Goal: Transaction & Acquisition: Subscribe to service/newsletter

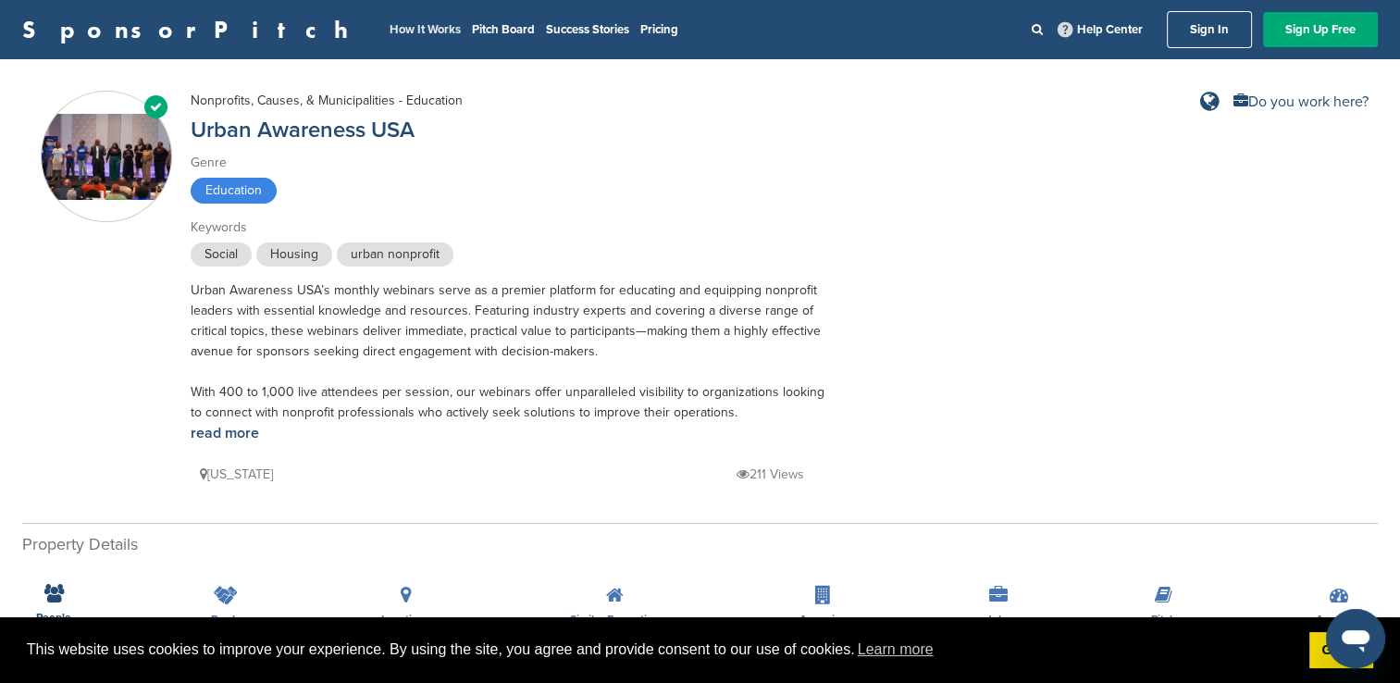
click at [390, 29] on link "How It Works" at bounding box center [425, 29] width 71 height 15
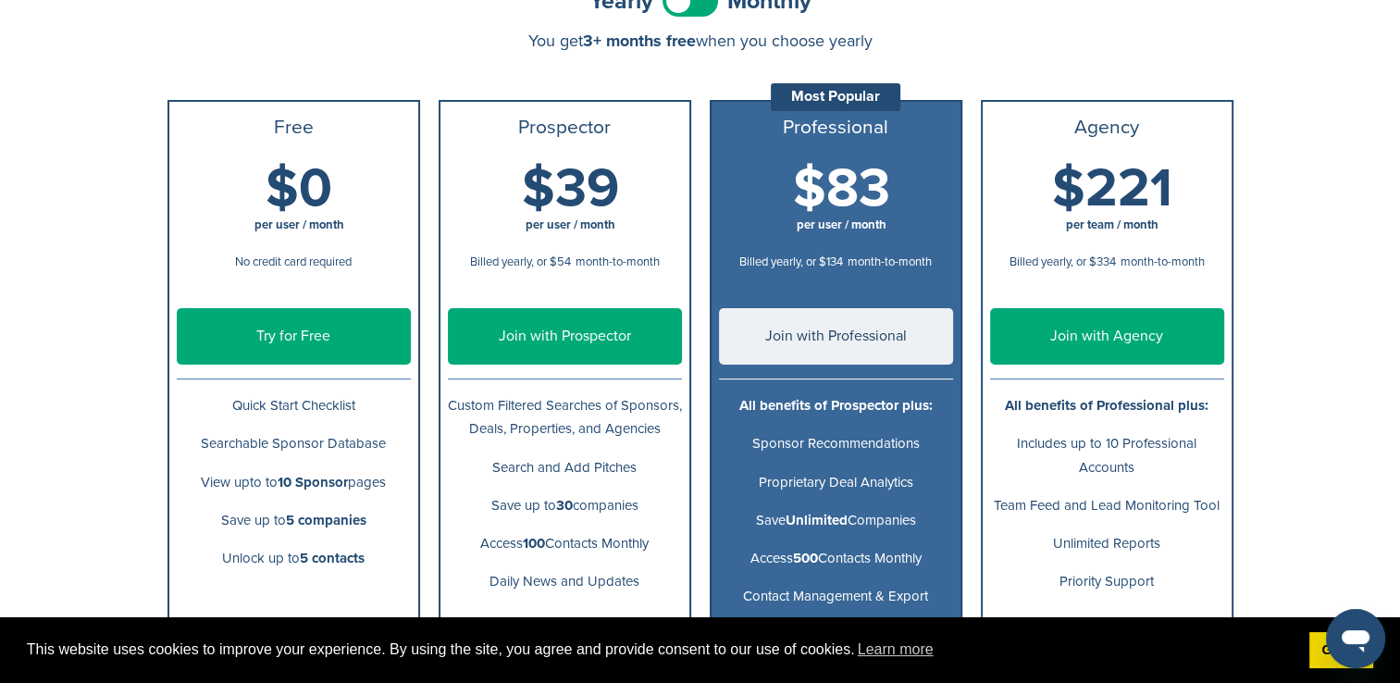
scroll to position [185, 0]
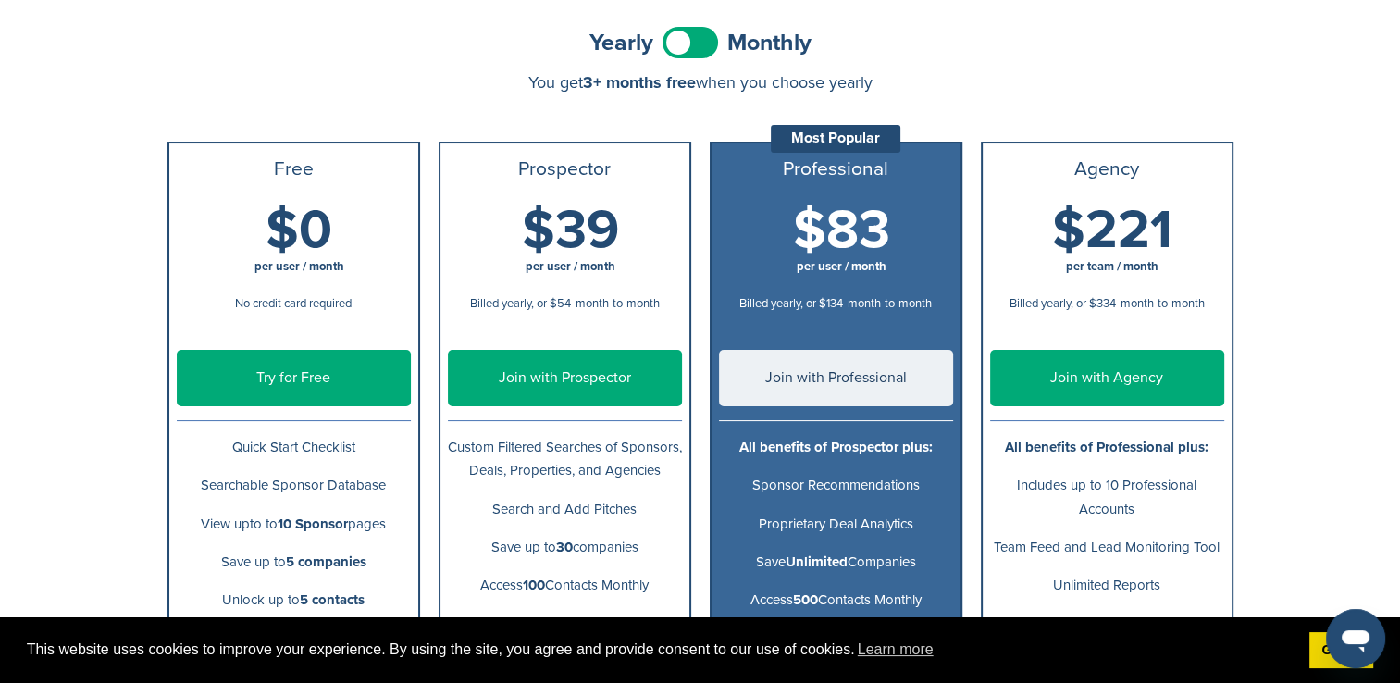
click at [315, 371] on link "Try for Free" at bounding box center [294, 378] width 234 height 56
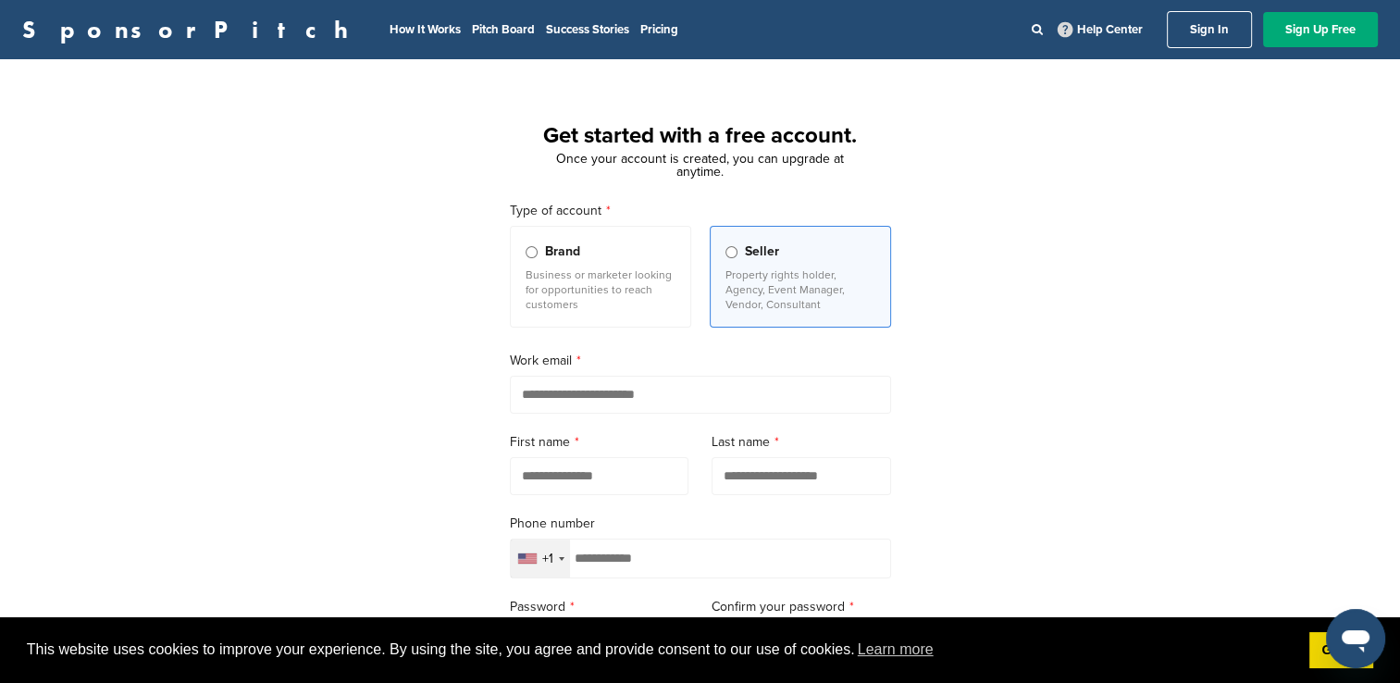
click at [524, 398] on input "email" at bounding box center [700, 395] width 381 height 38
type input "**********"
click at [574, 478] on input "text" at bounding box center [600, 476] width 180 height 38
type input "********"
type input "******"
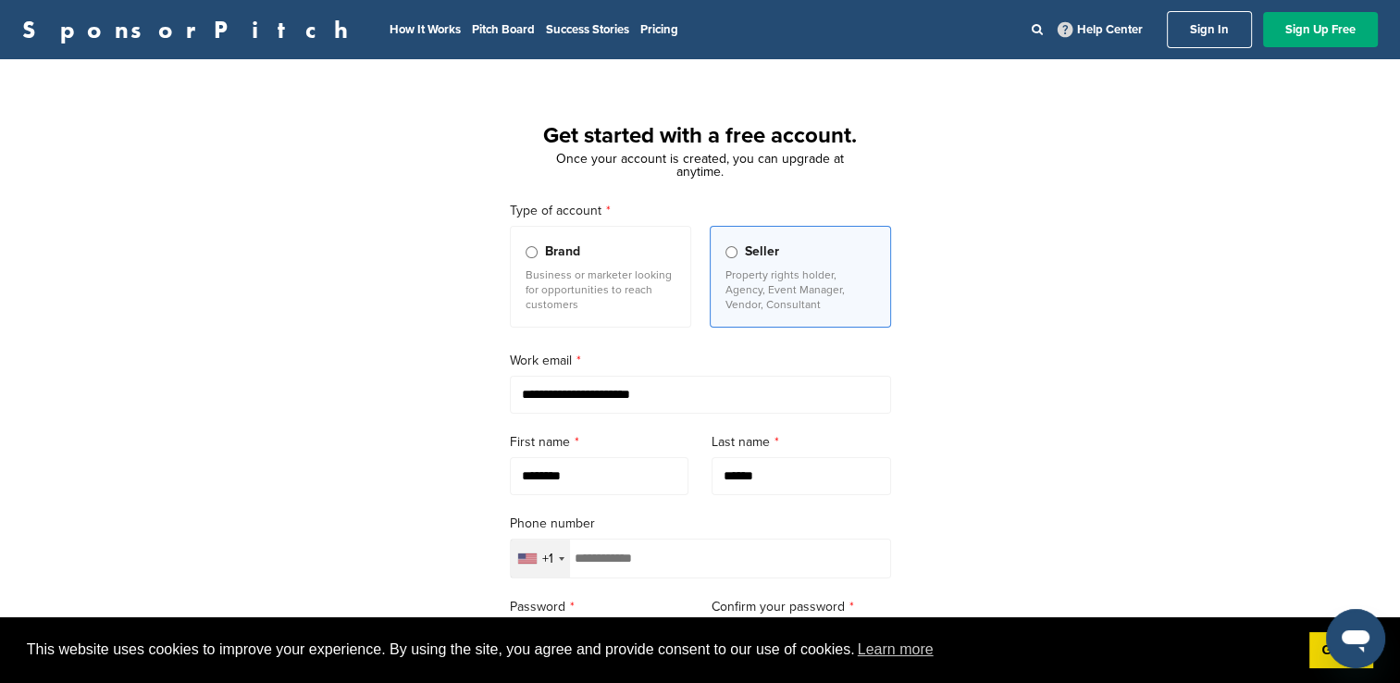
type input "**********"
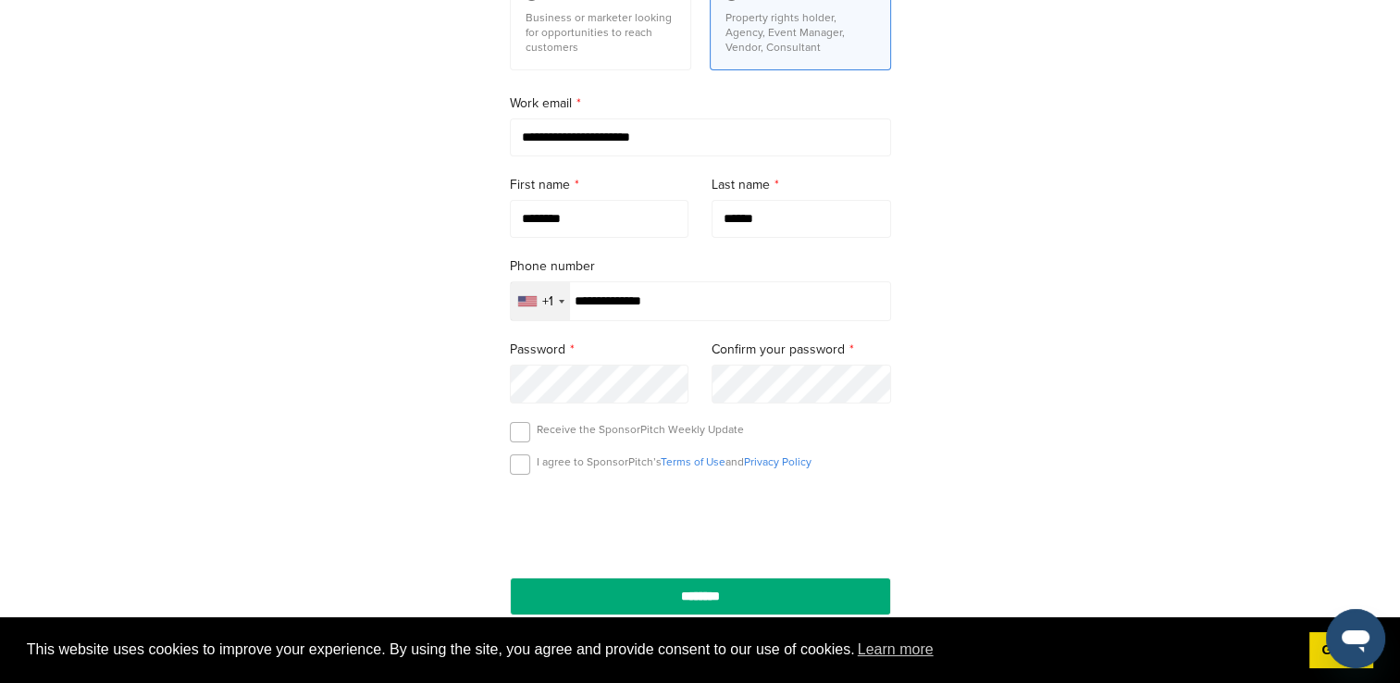
scroll to position [278, 0]
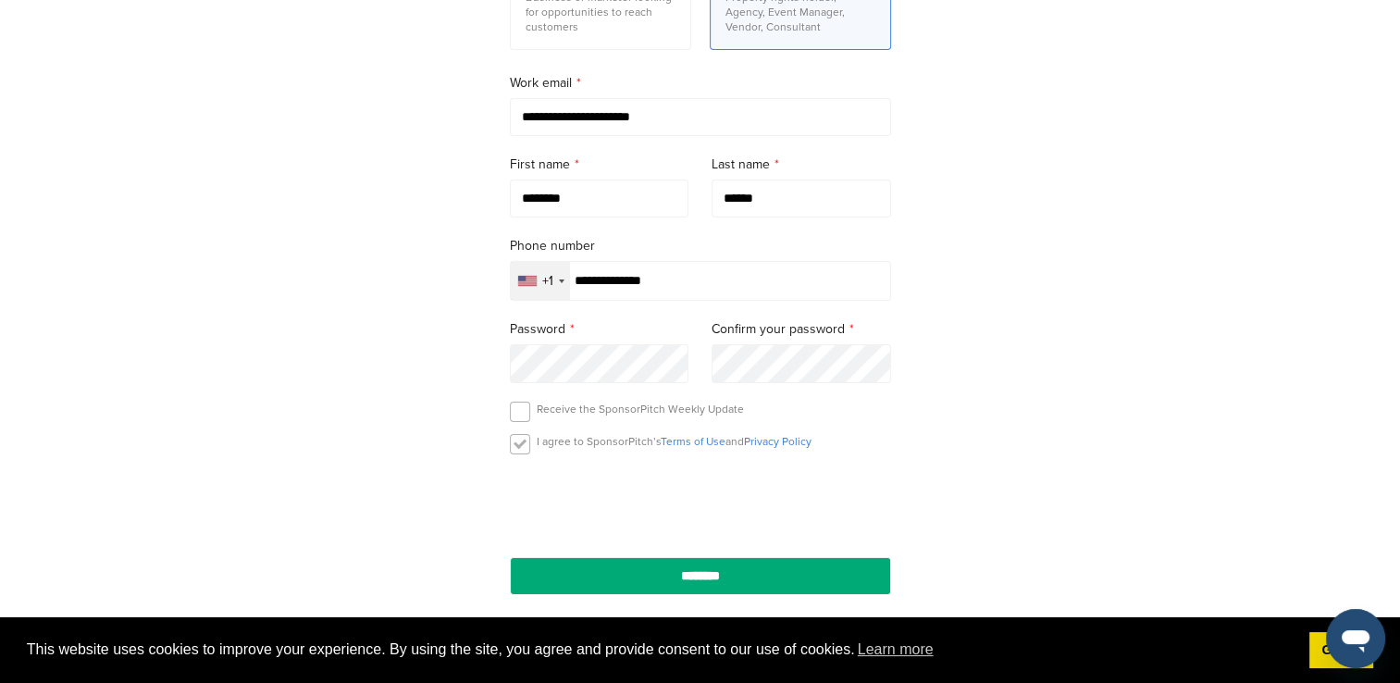
click at [515, 446] on label at bounding box center [520, 444] width 20 height 20
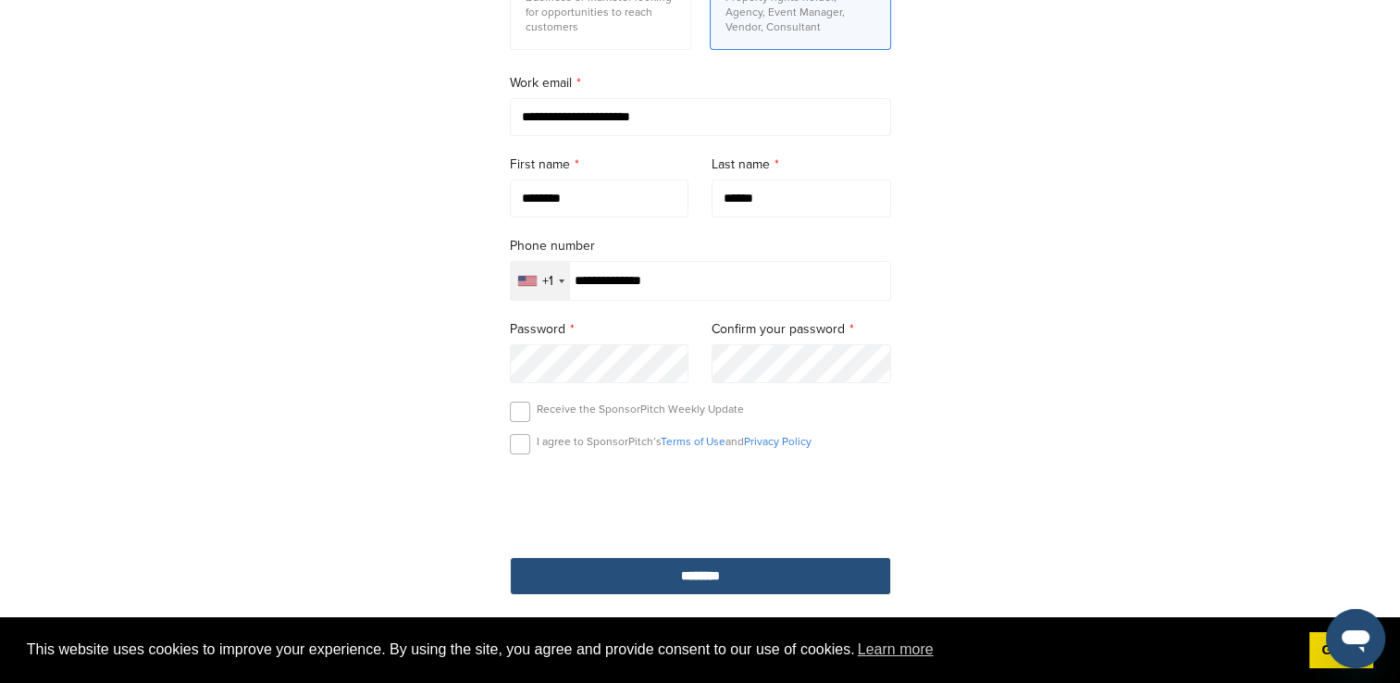
click at [692, 576] on input "********" at bounding box center [700, 576] width 381 height 38
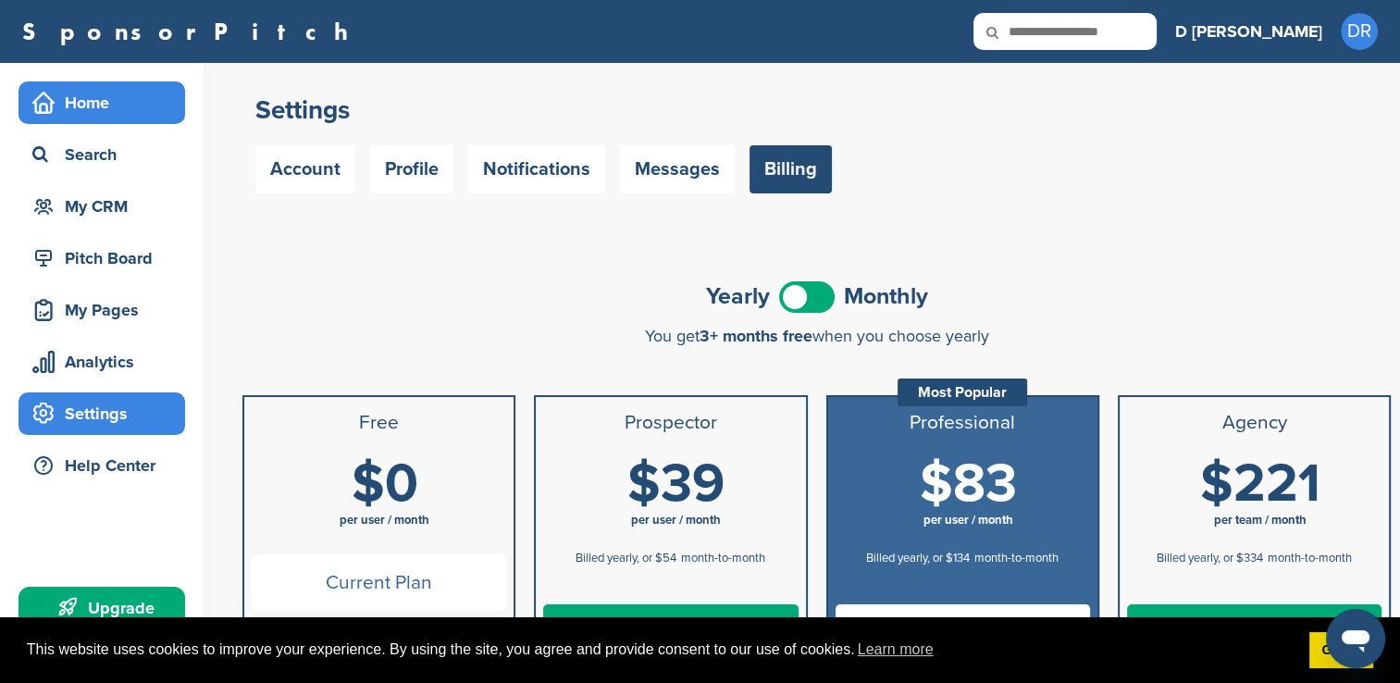
click at [88, 107] on div "Home" at bounding box center [106, 102] width 157 height 33
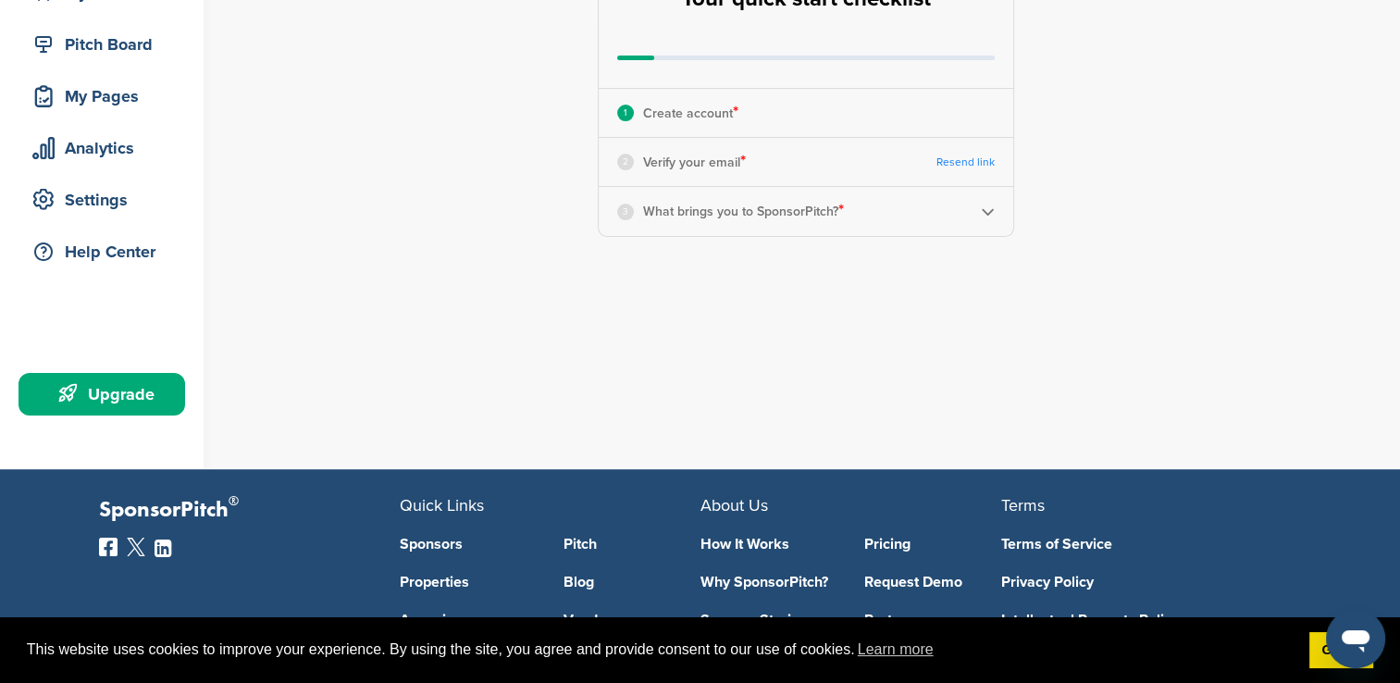
scroll to position [278, 0]
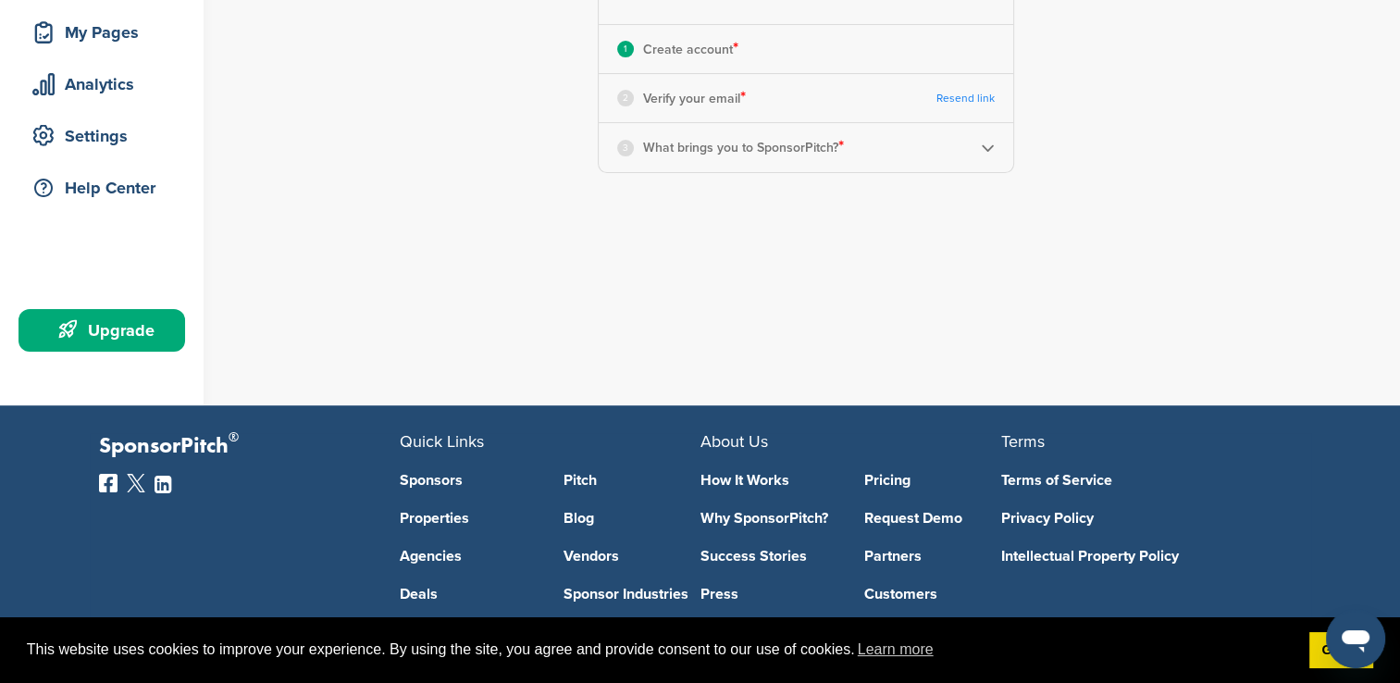
click at [881, 476] on link "Pricing" at bounding box center [932, 480] width 137 height 15
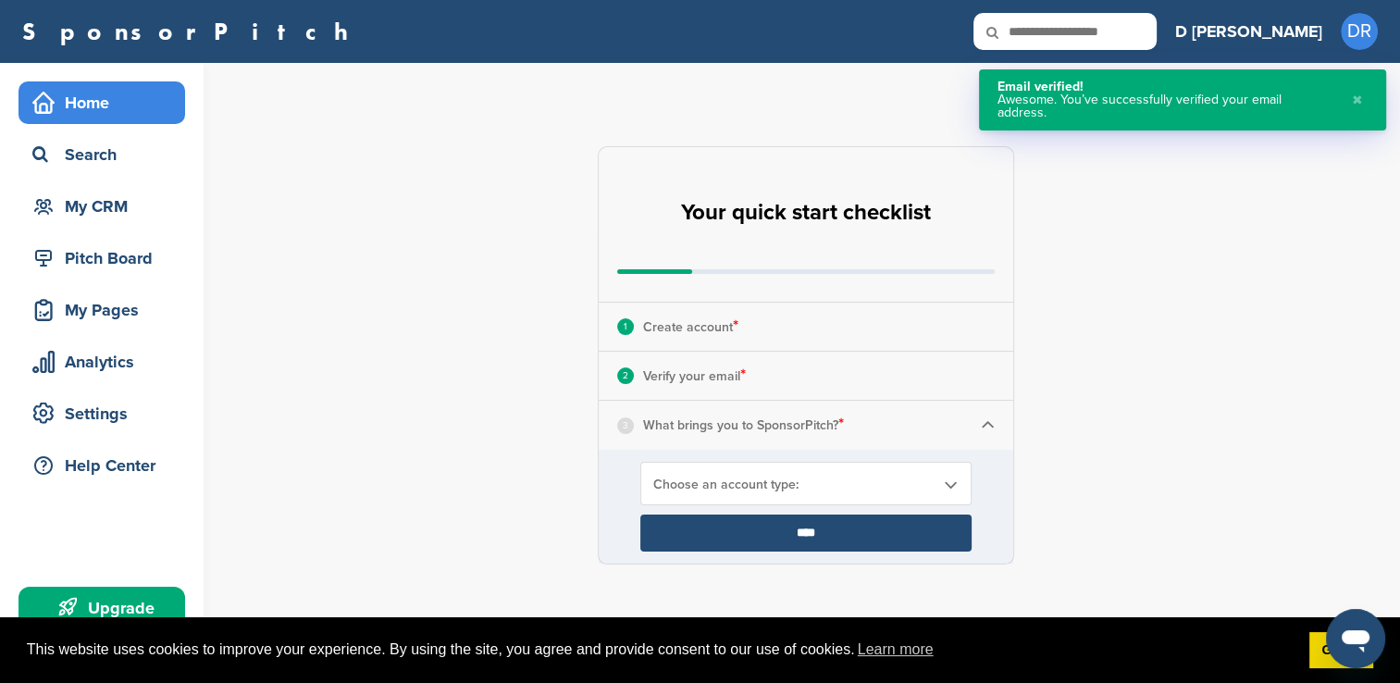
click at [984, 420] on img at bounding box center [988, 425] width 14 height 14
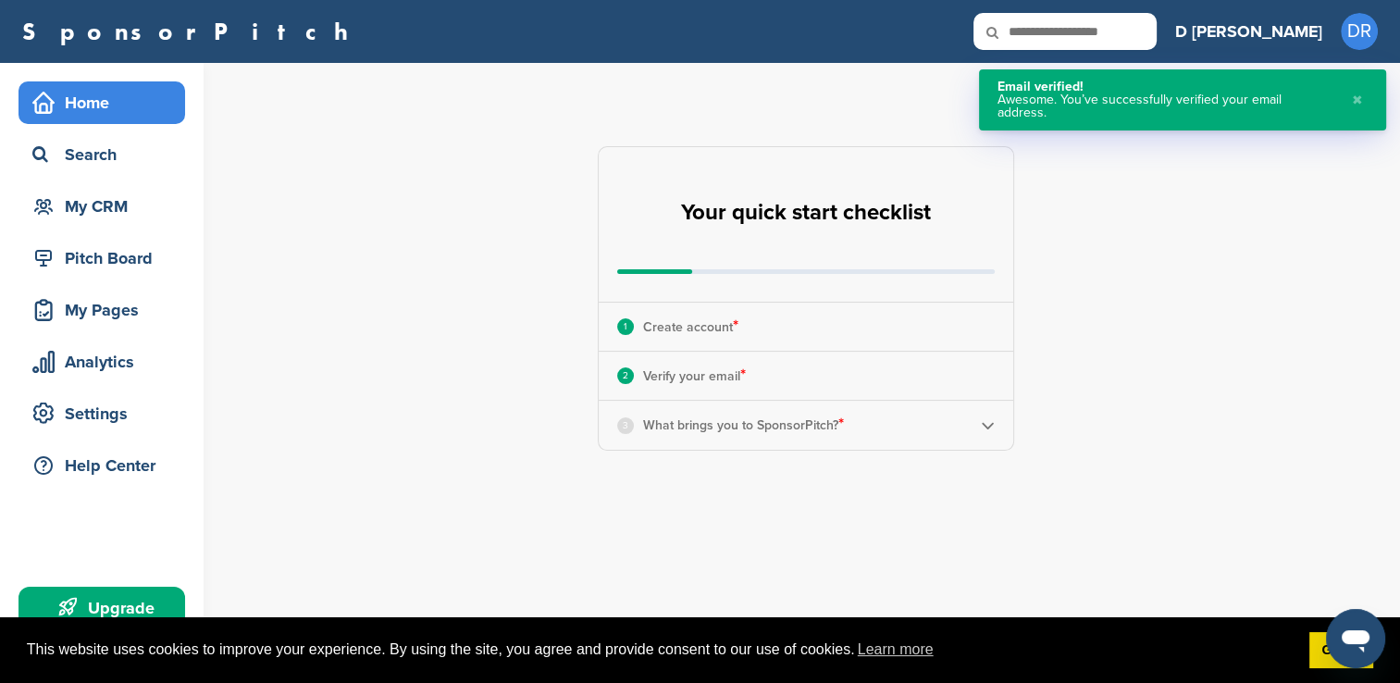
click at [985, 424] on img at bounding box center [988, 425] width 14 height 14
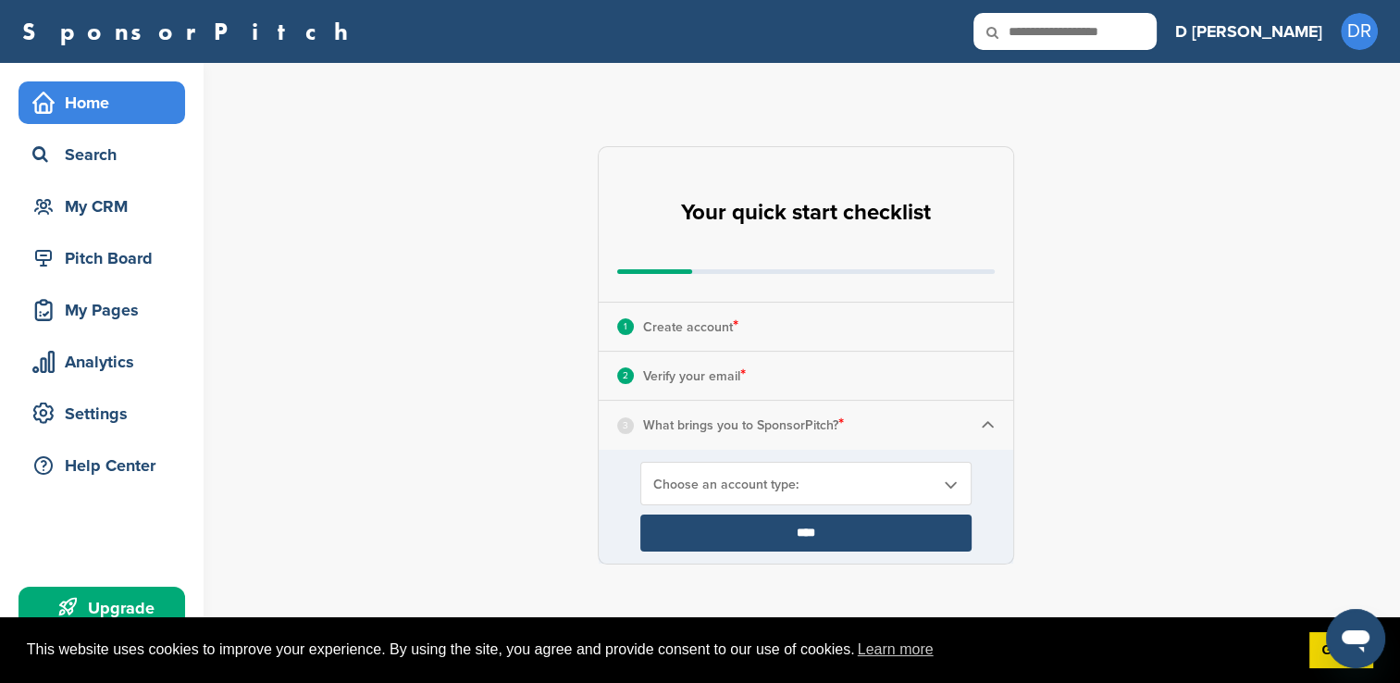
click at [950, 481] on b at bounding box center [950, 485] width 17 height 16
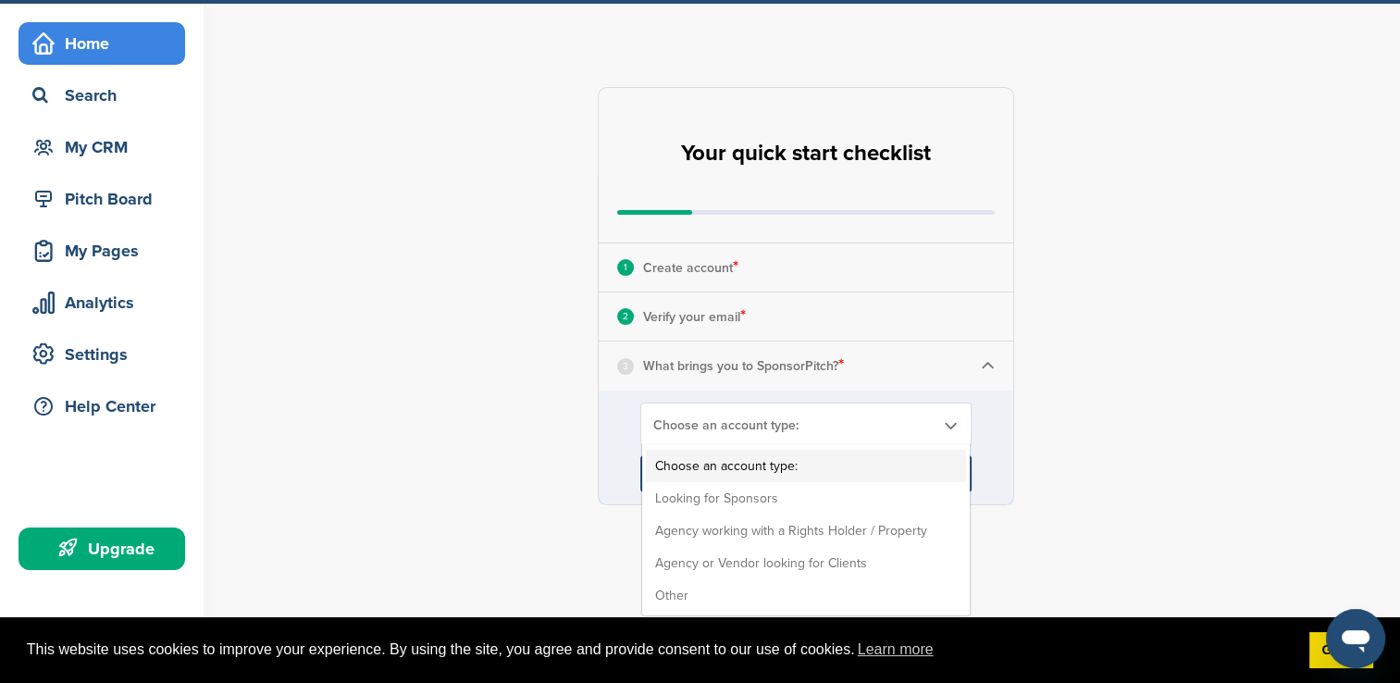
scroll to position [93, 0]
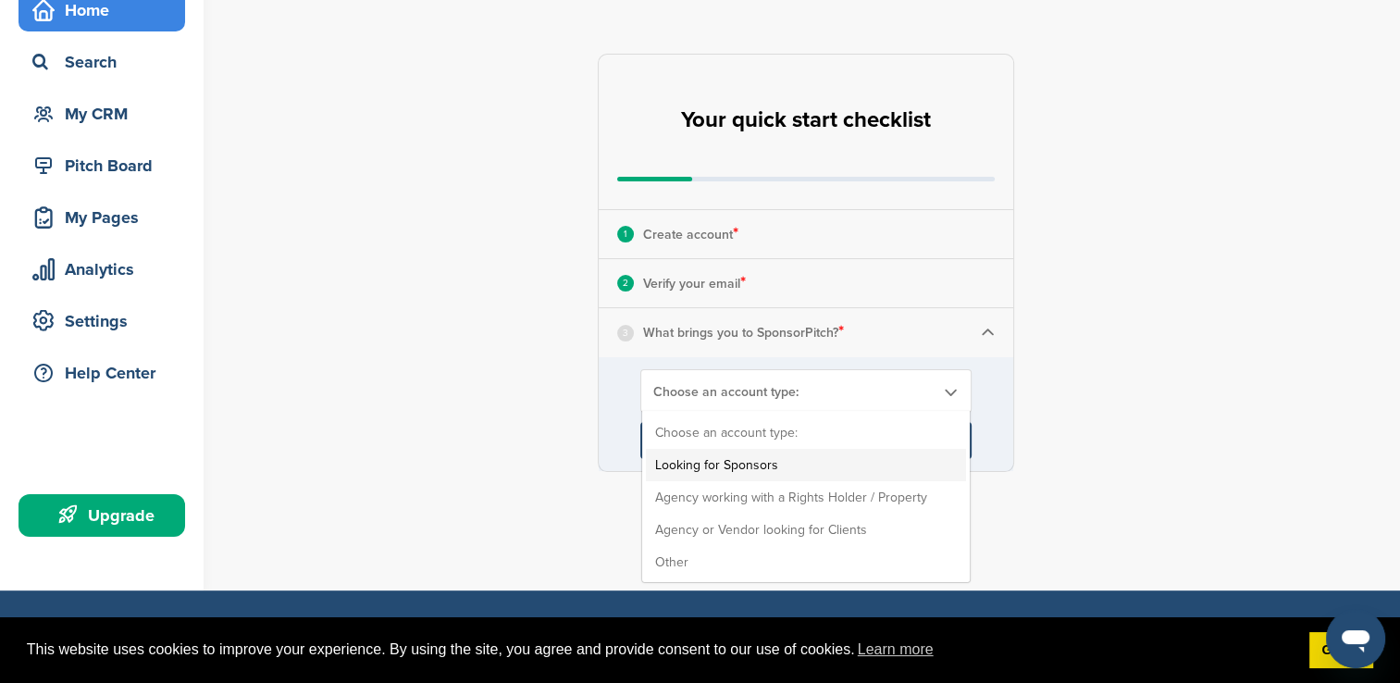
click at [760, 463] on li "Looking for Sponsors" at bounding box center [806, 465] width 320 height 32
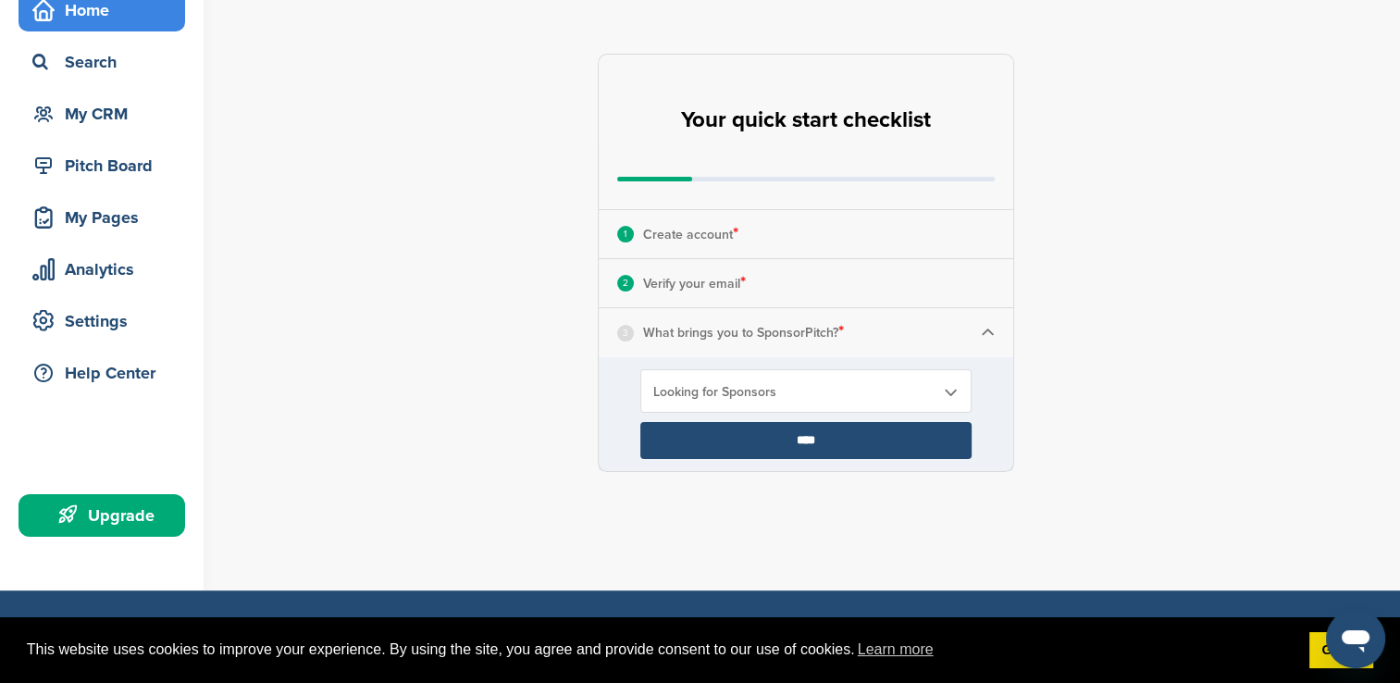
click at [807, 440] on input "****" at bounding box center [805, 440] width 331 height 37
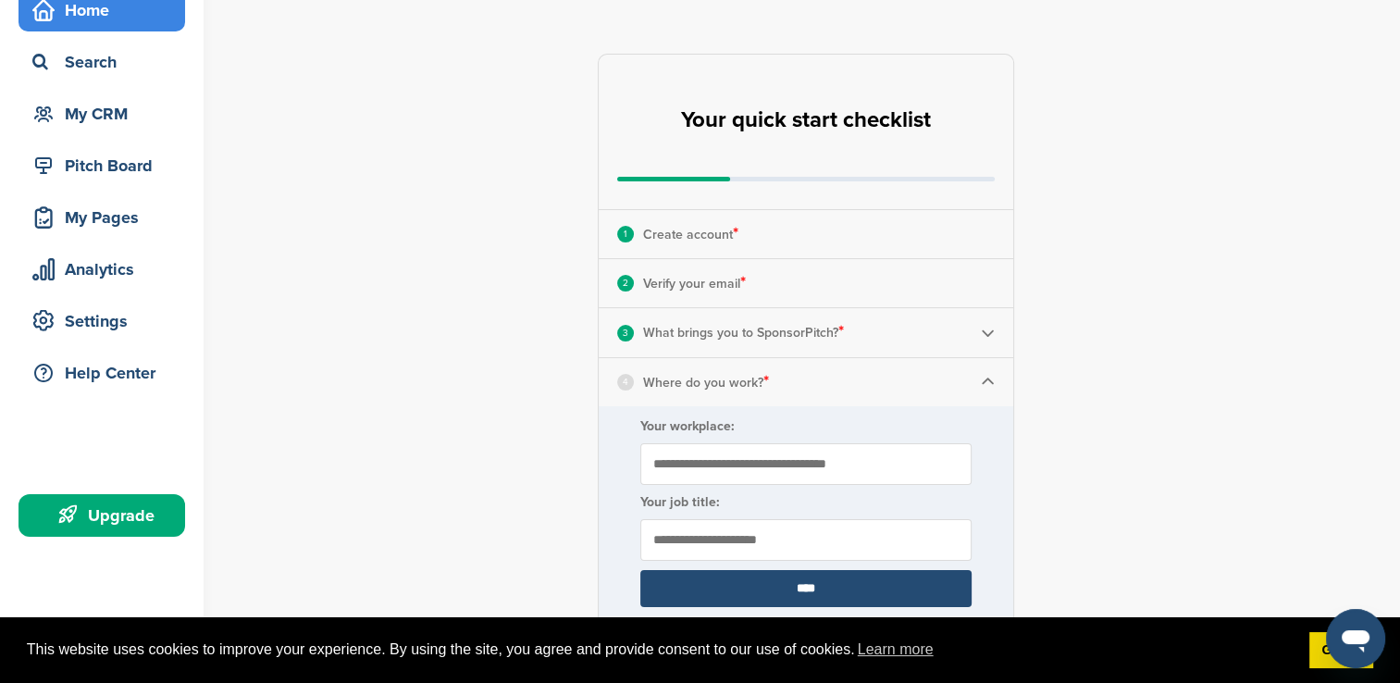
click at [774, 464] on input "Your workplace:" at bounding box center [805, 464] width 331 height 42
click at [988, 379] on img at bounding box center [988, 382] width 14 height 14
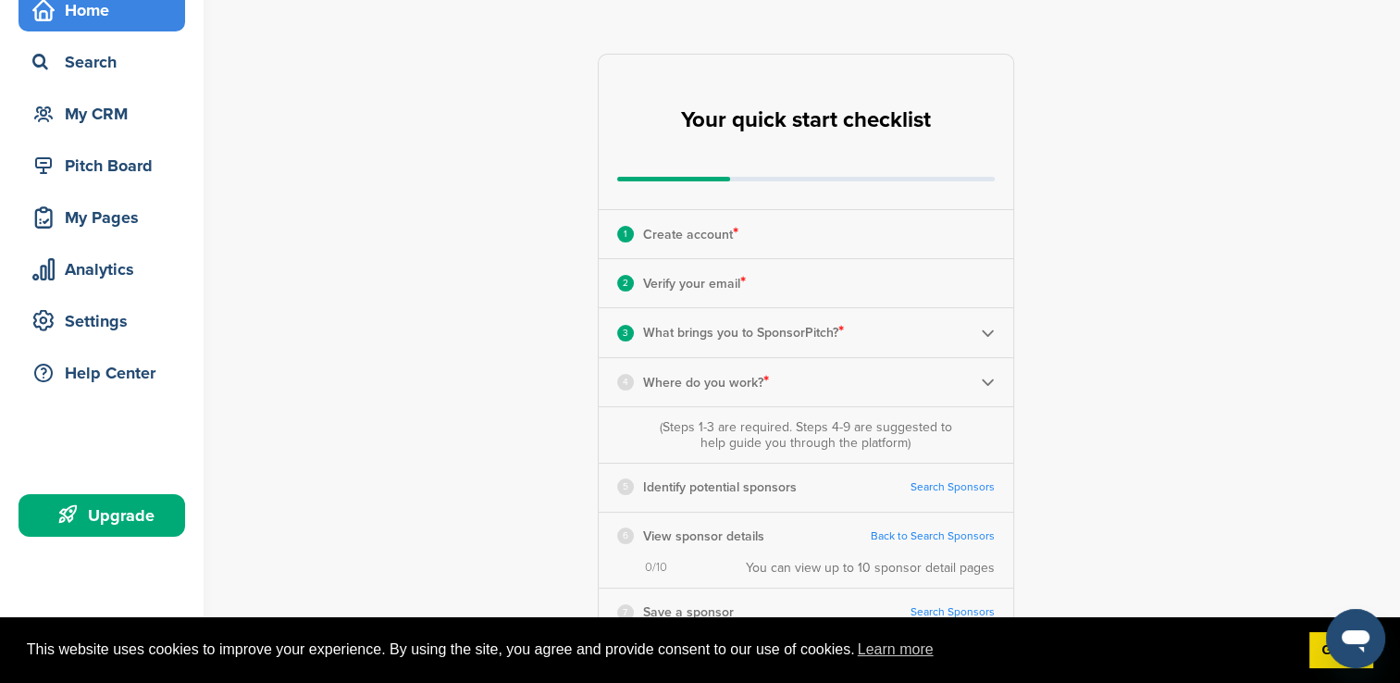
click at [988, 379] on img at bounding box center [988, 382] width 14 height 14
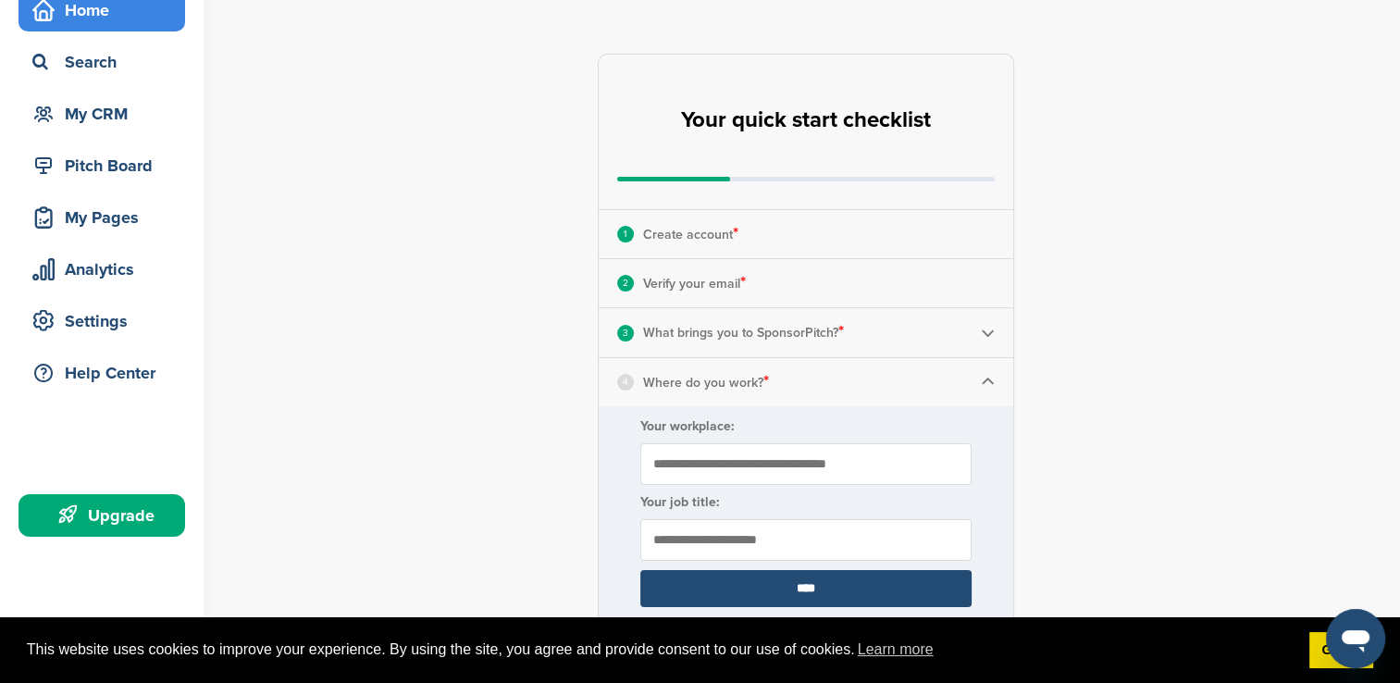
click at [725, 462] on input "Your workplace:" at bounding box center [805, 464] width 331 height 42
type input "*"
type input "**********"
click at [680, 535] on input "text" at bounding box center [805, 540] width 331 height 42
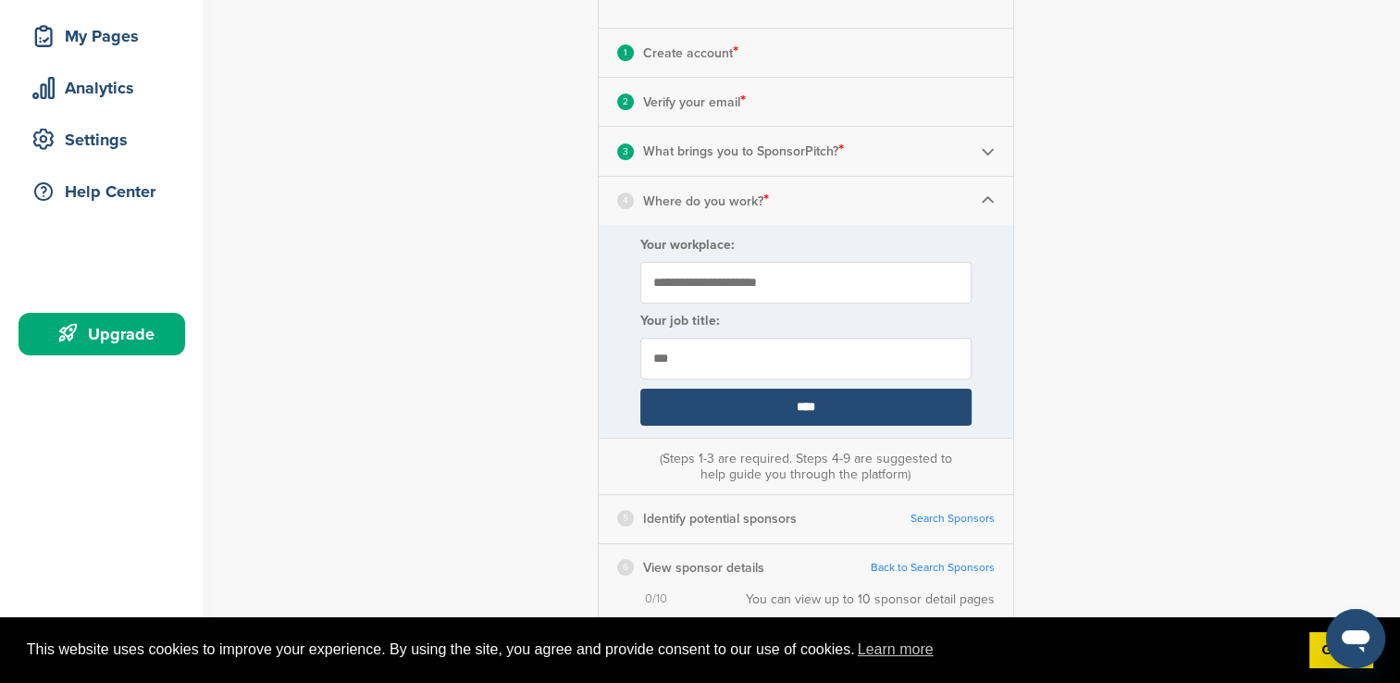
scroll to position [278, 0]
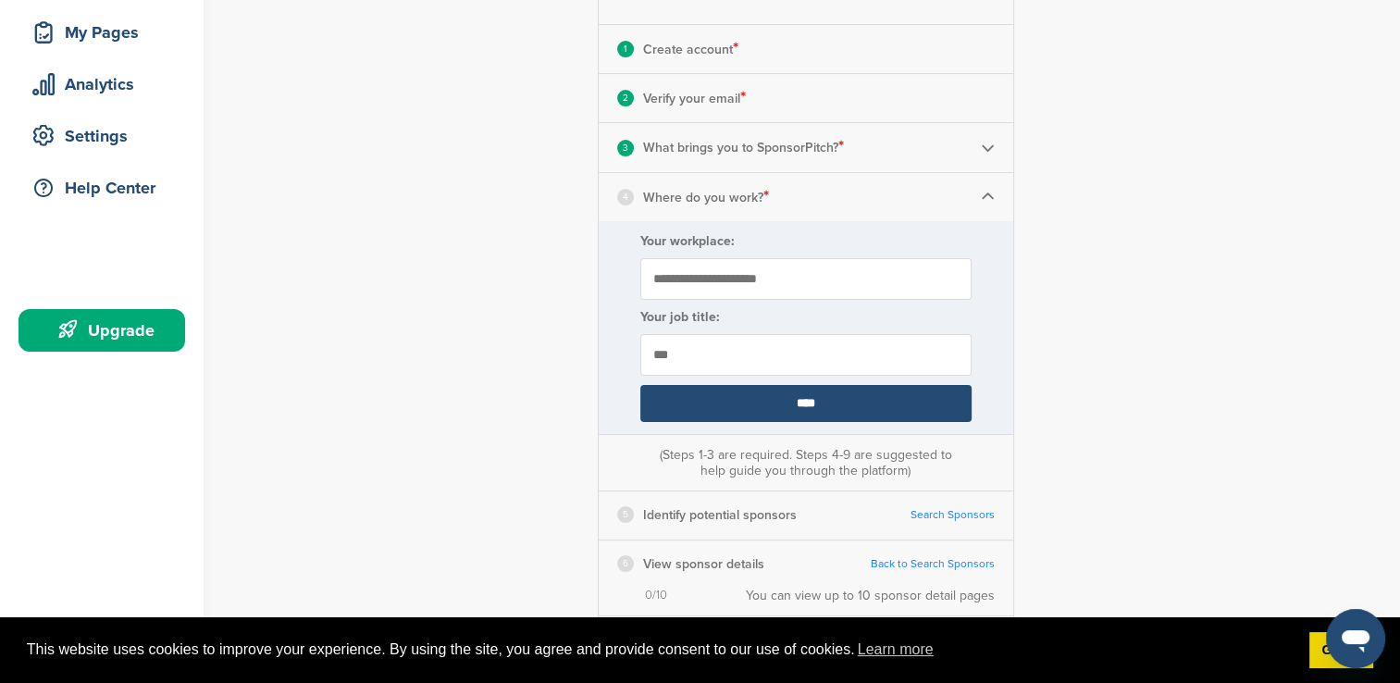
type input "***"
click at [804, 394] on input "****" at bounding box center [805, 403] width 331 height 37
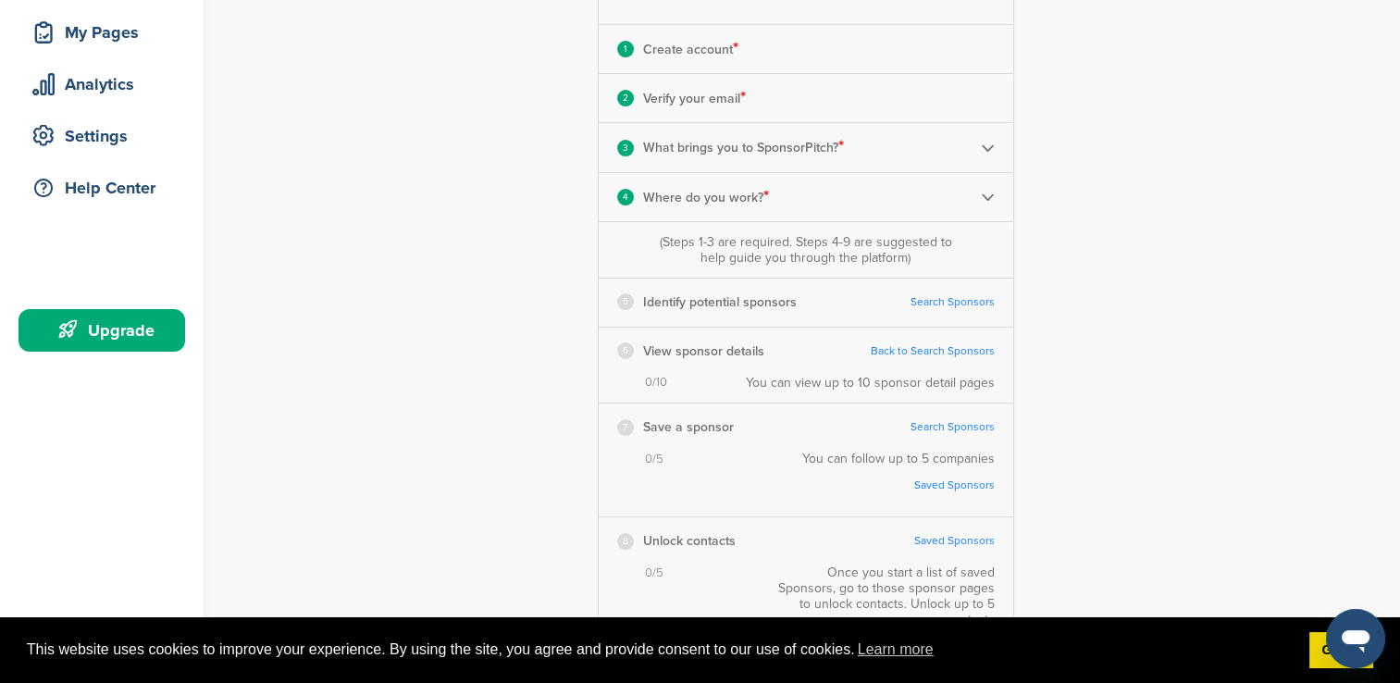
click at [983, 198] on img at bounding box center [988, 197] width 14 height 14
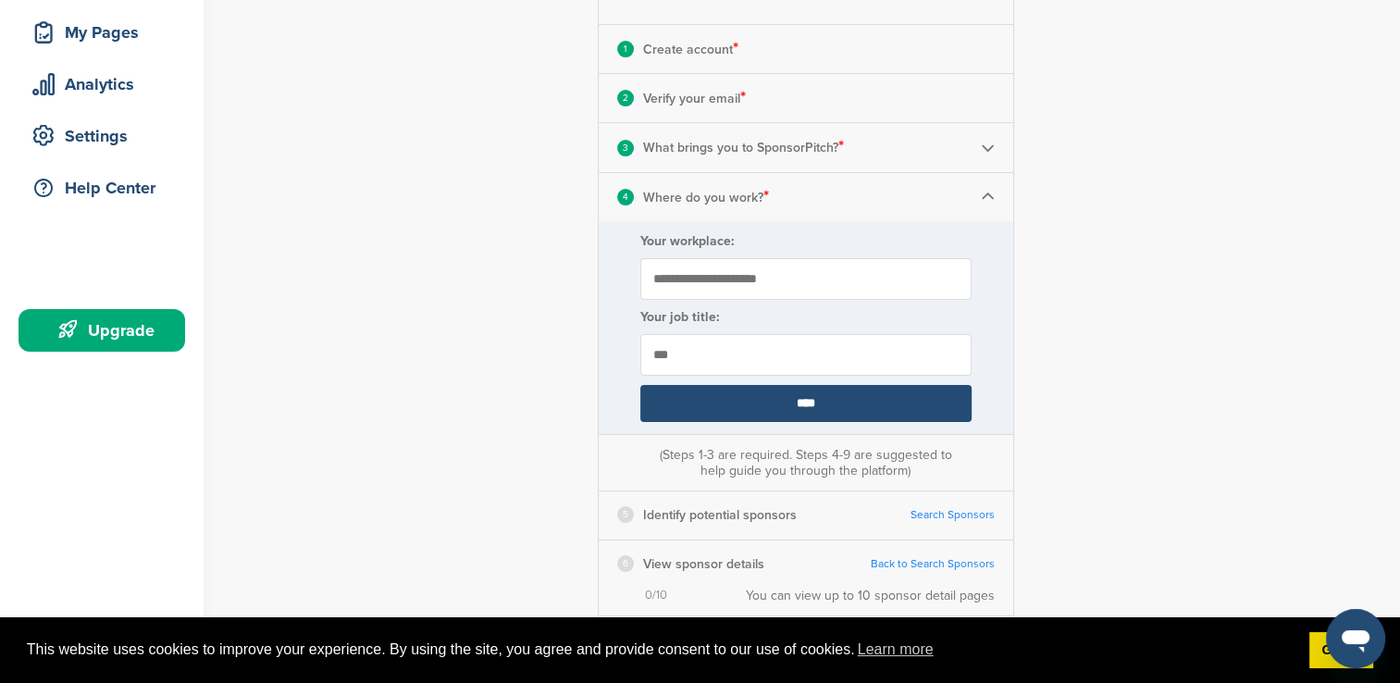
scroll to position [370, 0]
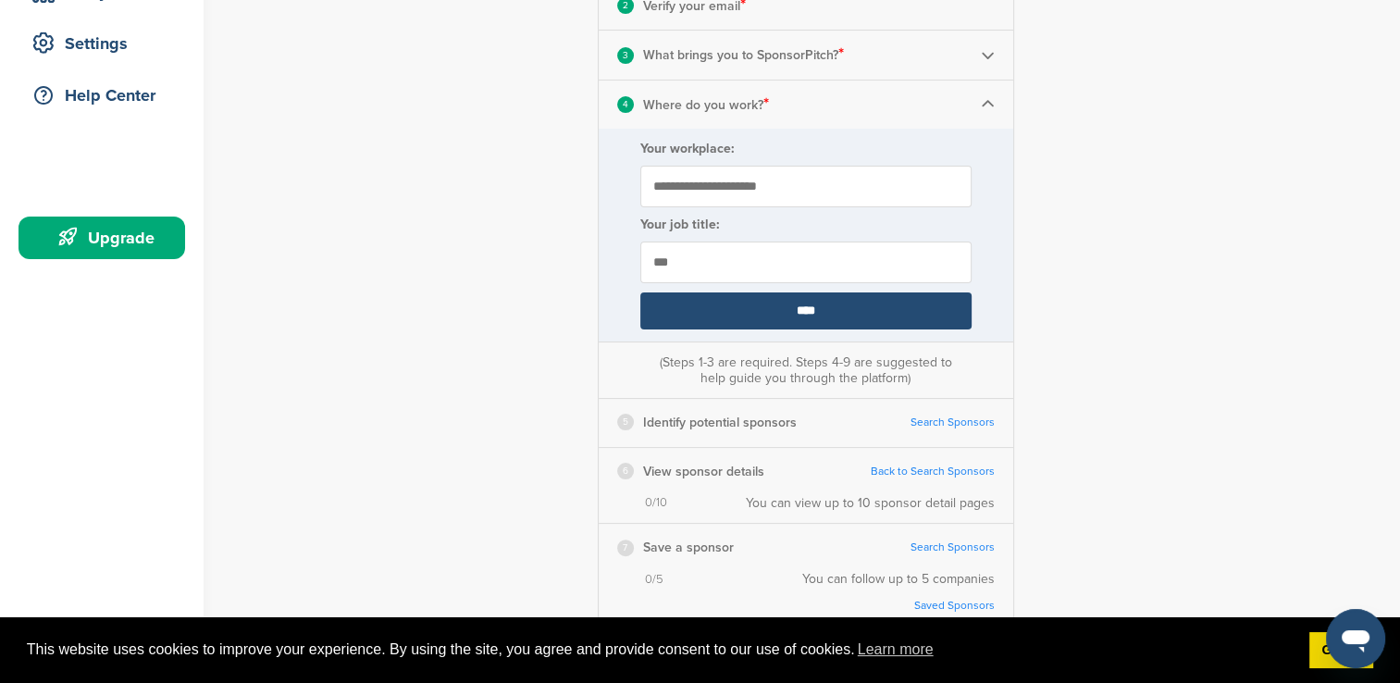
click at [920, 422] on link "Search Sponsors" at bounding box center [953, 423] width 84 height 14
click at [809, 305] on input "****" at bounding box center [805, 310] width 331 height 37
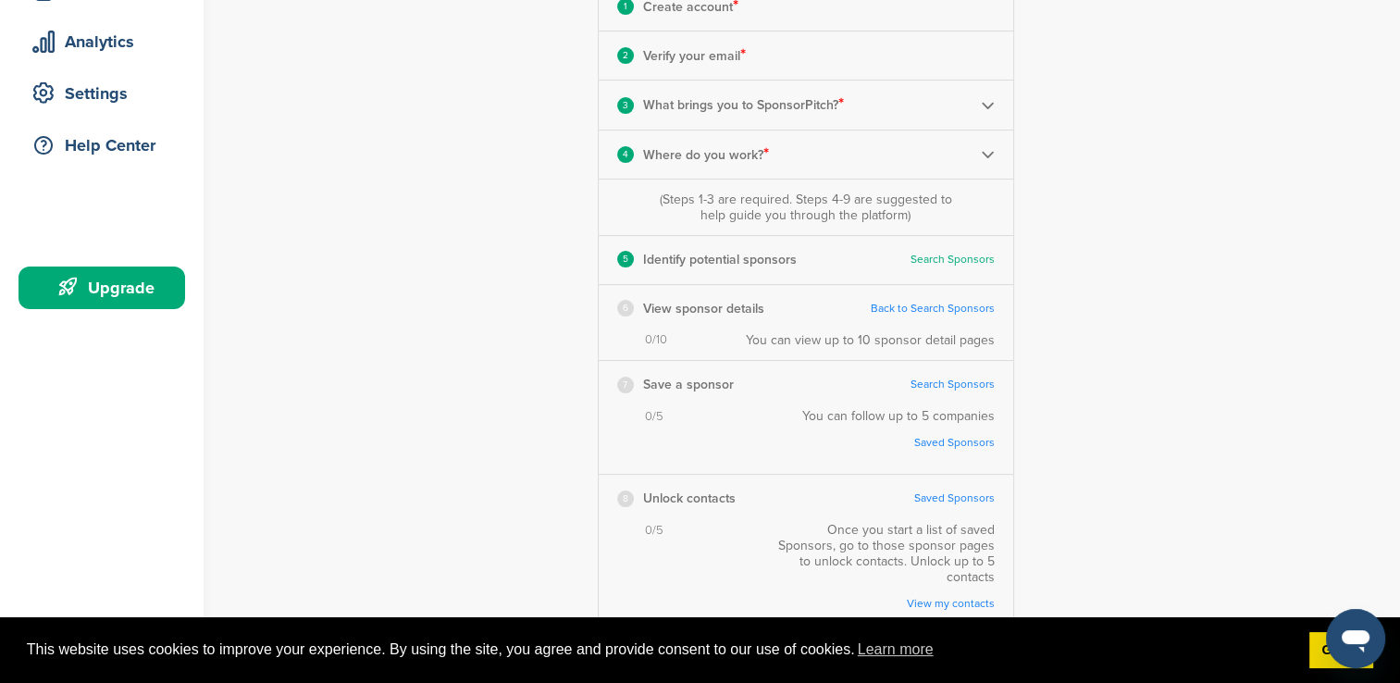
scroll to position [0, 0]
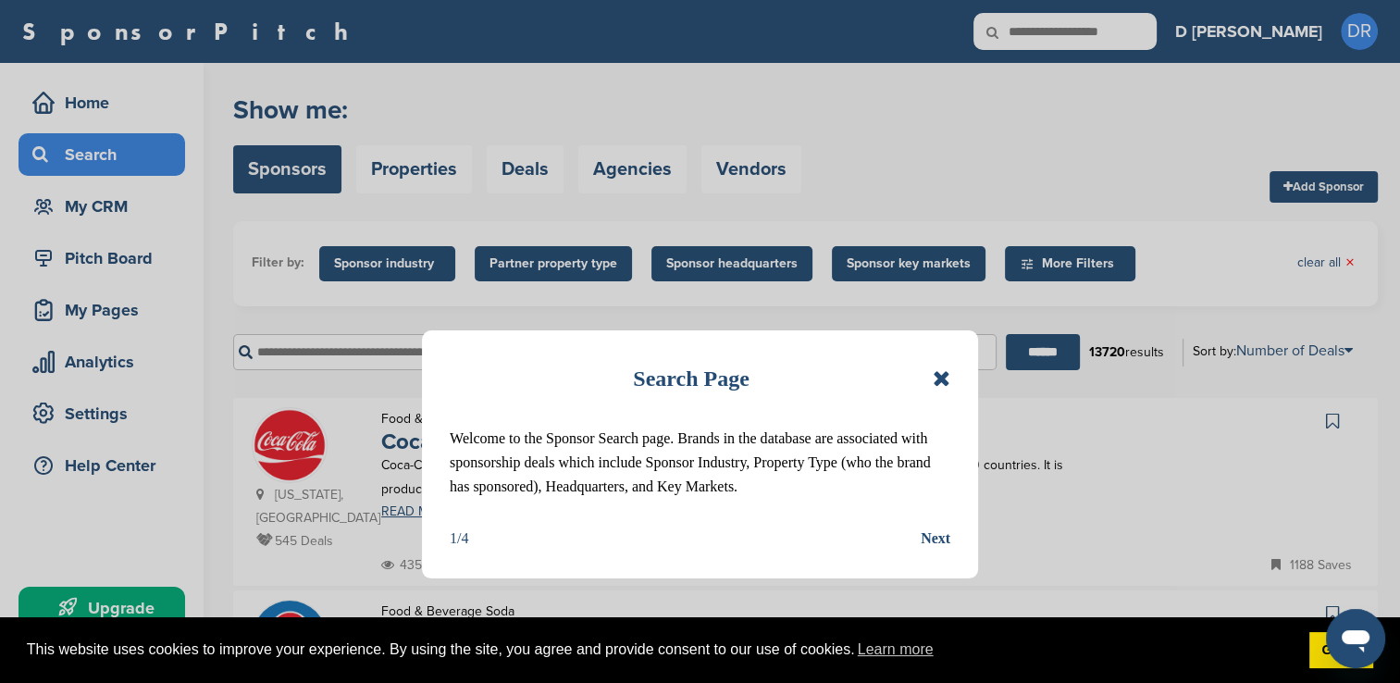
click at [929, 538] on div "Next" at bounding box center [936, 539] width 30 height 24
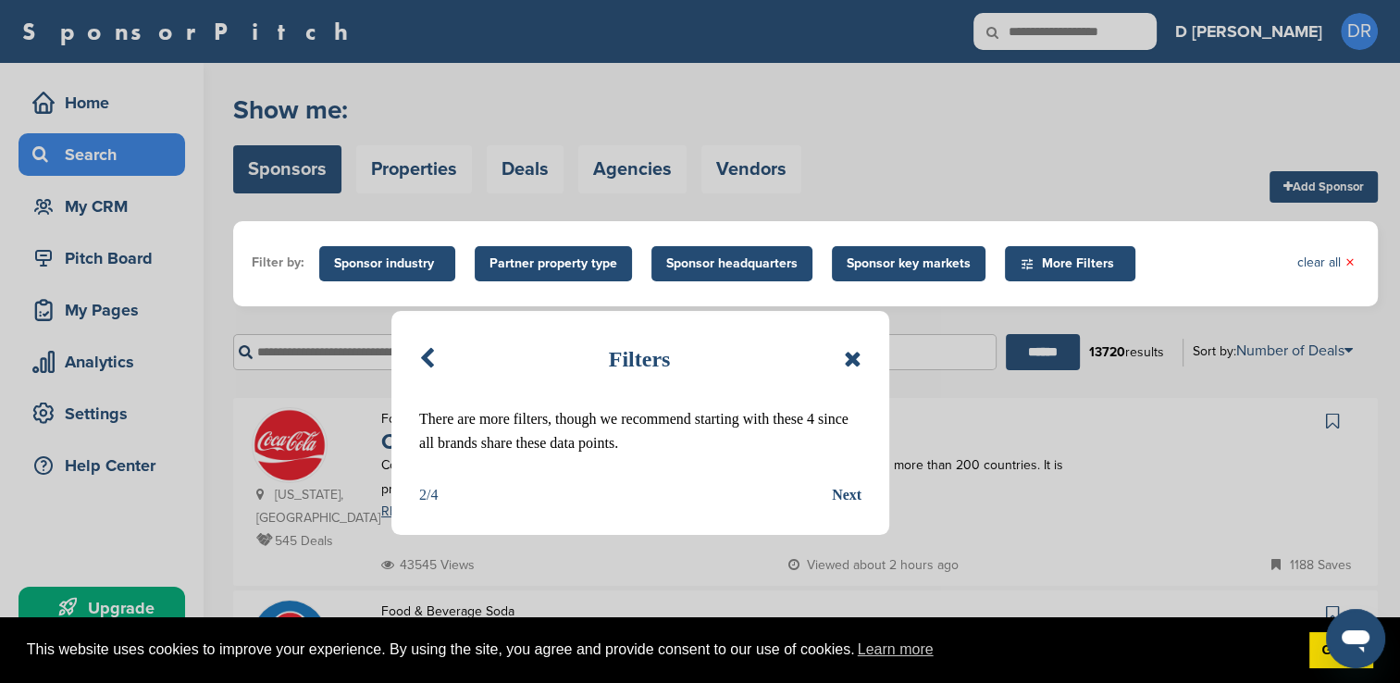
click at [844, 493] on div "Next" at bounding box center [847, 495] width 30 height 24
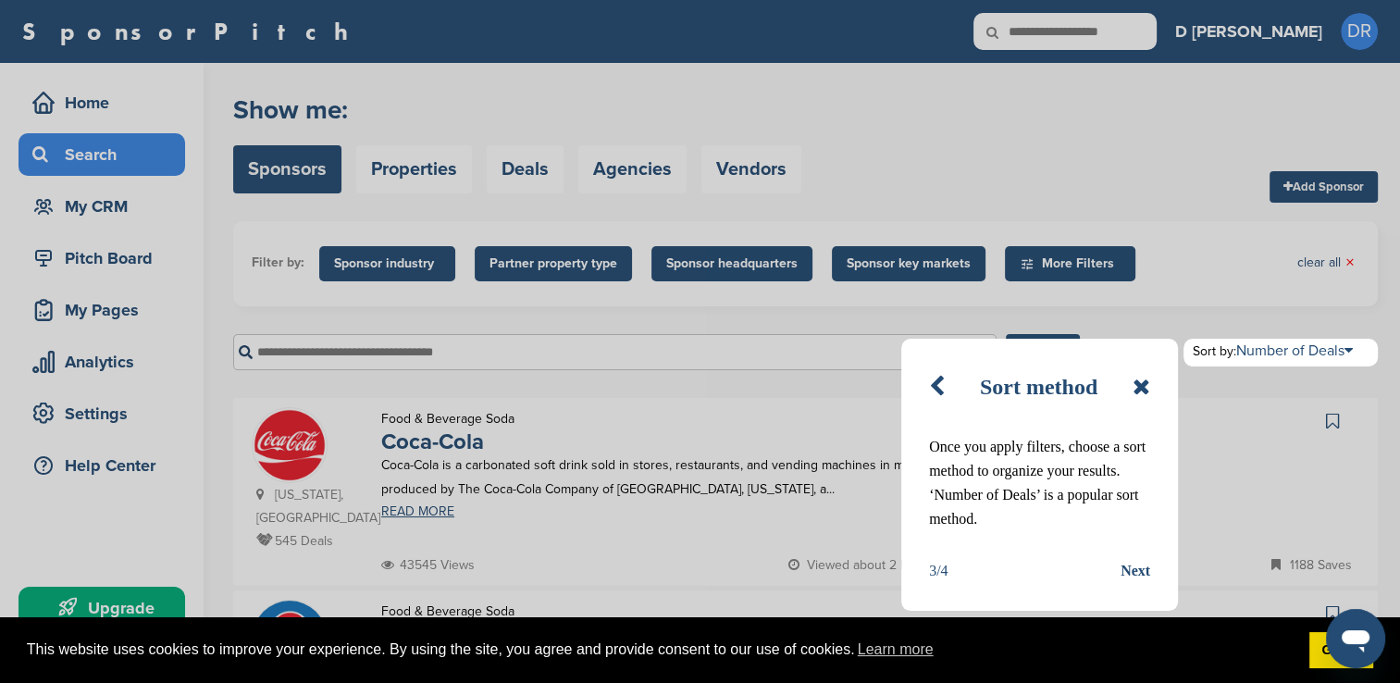
click at [1133, 574] on div "Next" at bounding box center [1136, 571] width 30 height 24
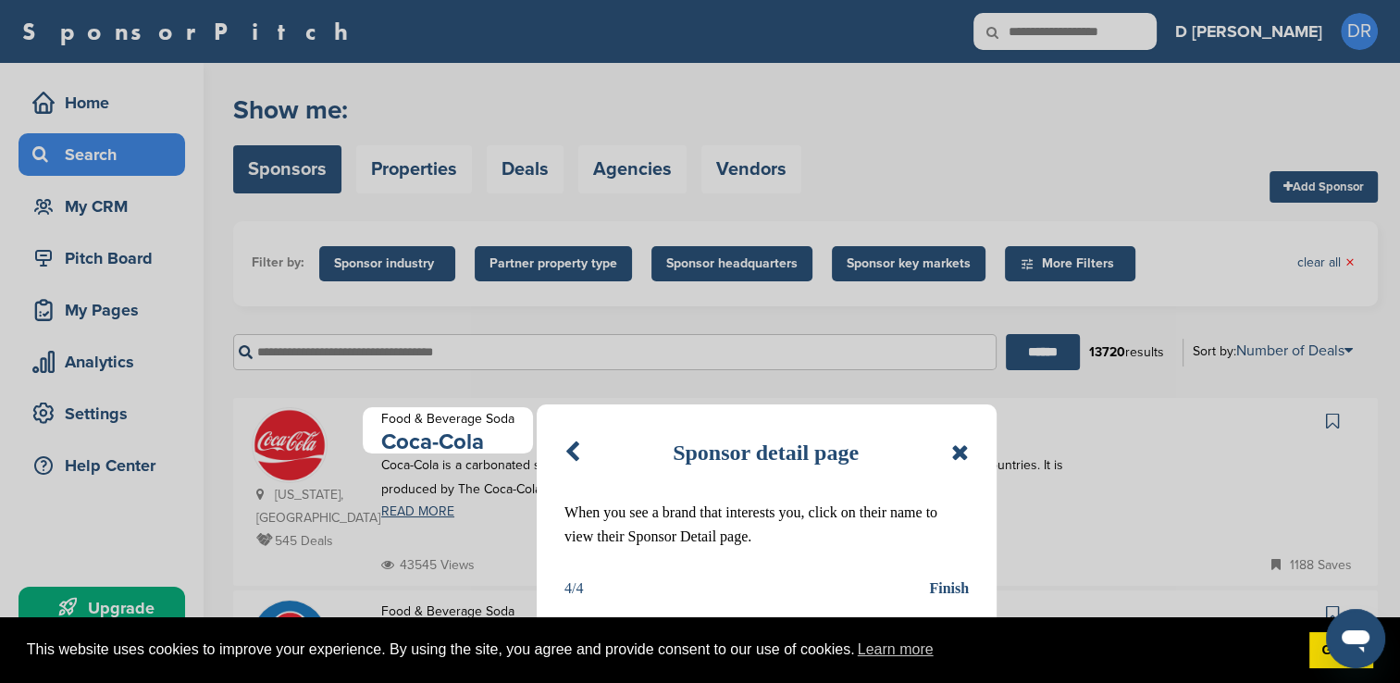
click at [948, 590] on div "Finish" at bounding box center [949, 589] width 40 height 24
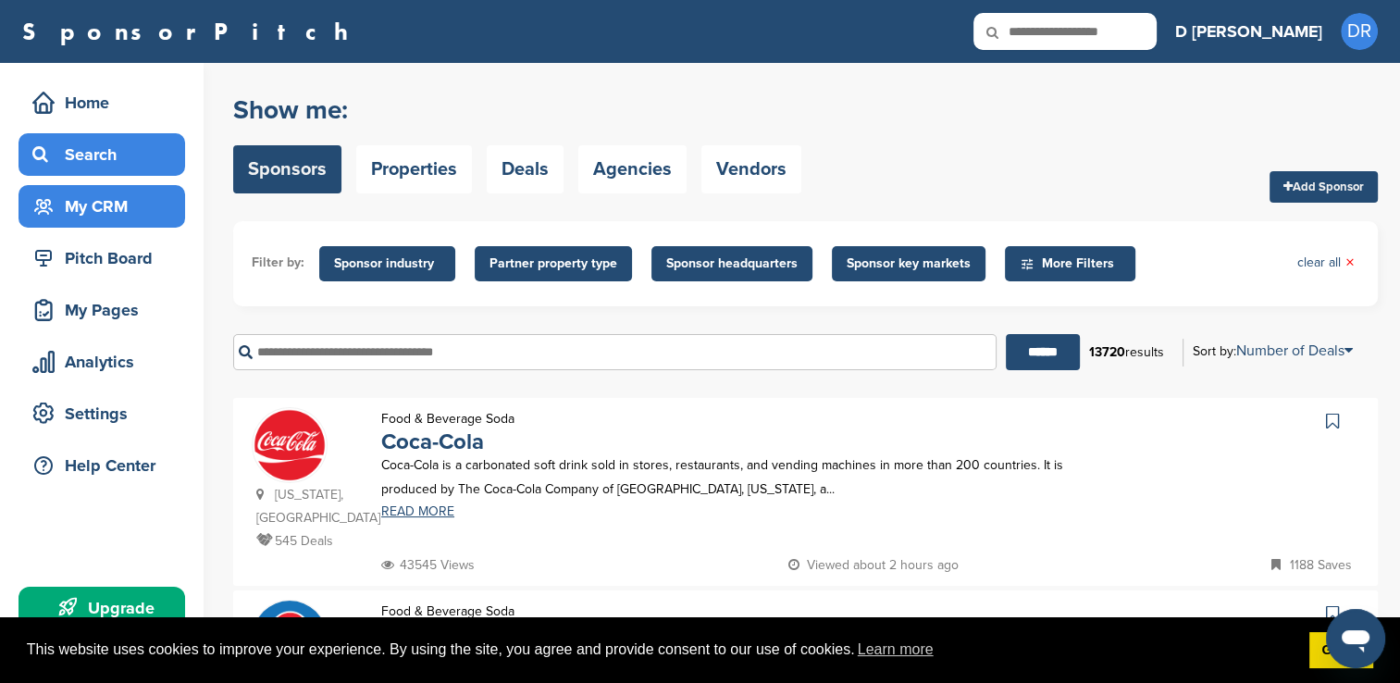
click at [111, 217] on div "My CRM" at bounding box center [106, 206] width 157 height 33
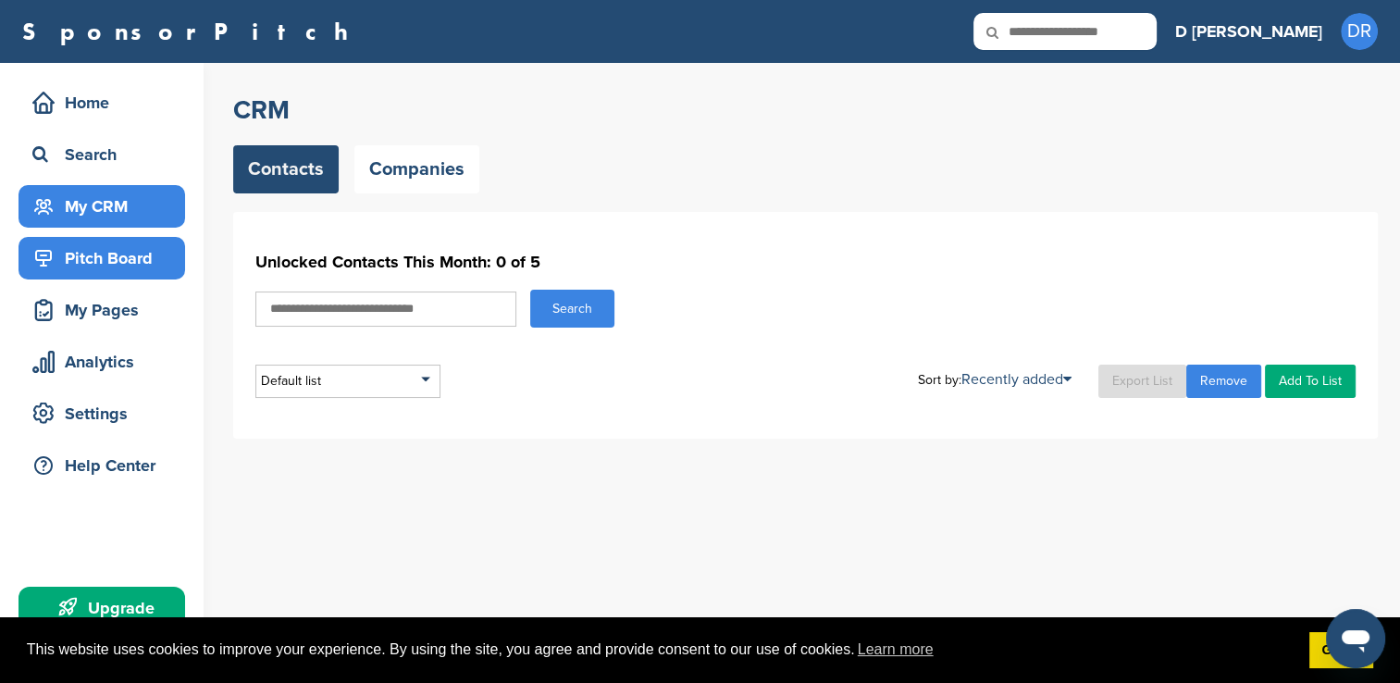
click at [77, 262] on div "Pitch Board" at bounding box center [106, 258] width 157 height 33
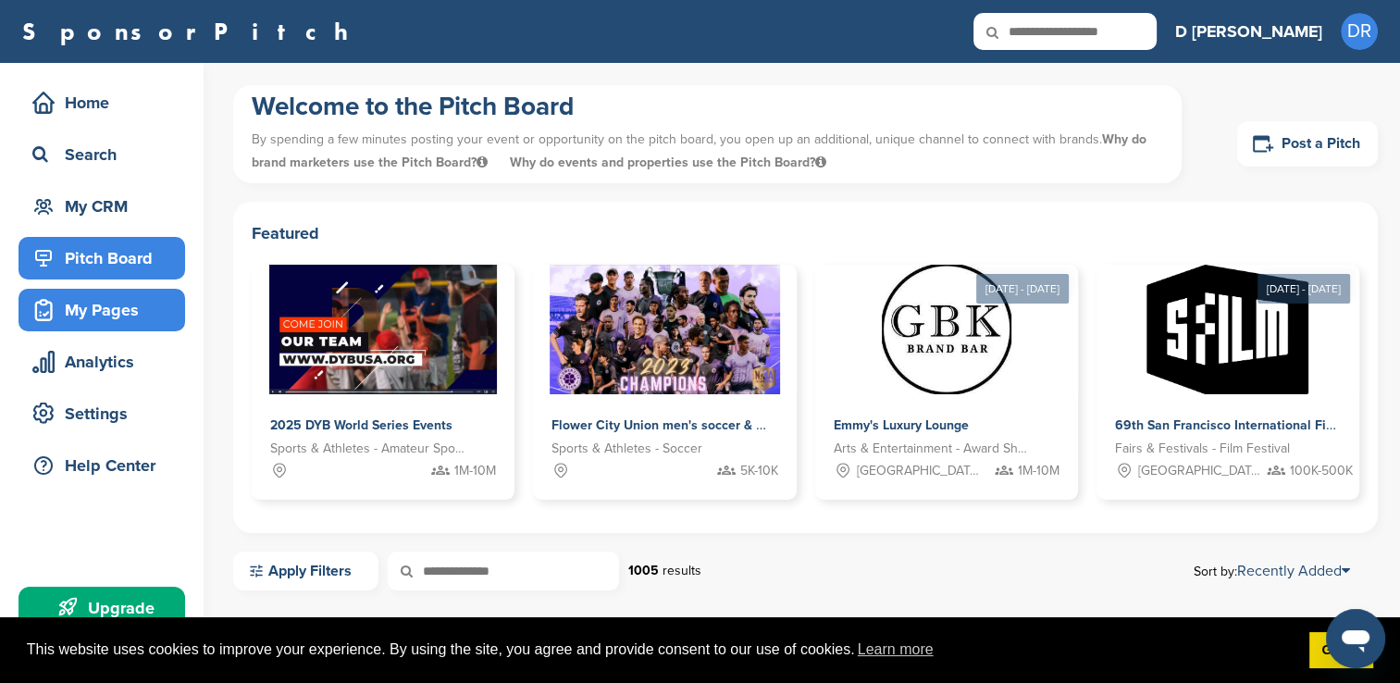
click at [93, 308] on div "My Pages" at bounding box center [106, 309] width 157 height 33
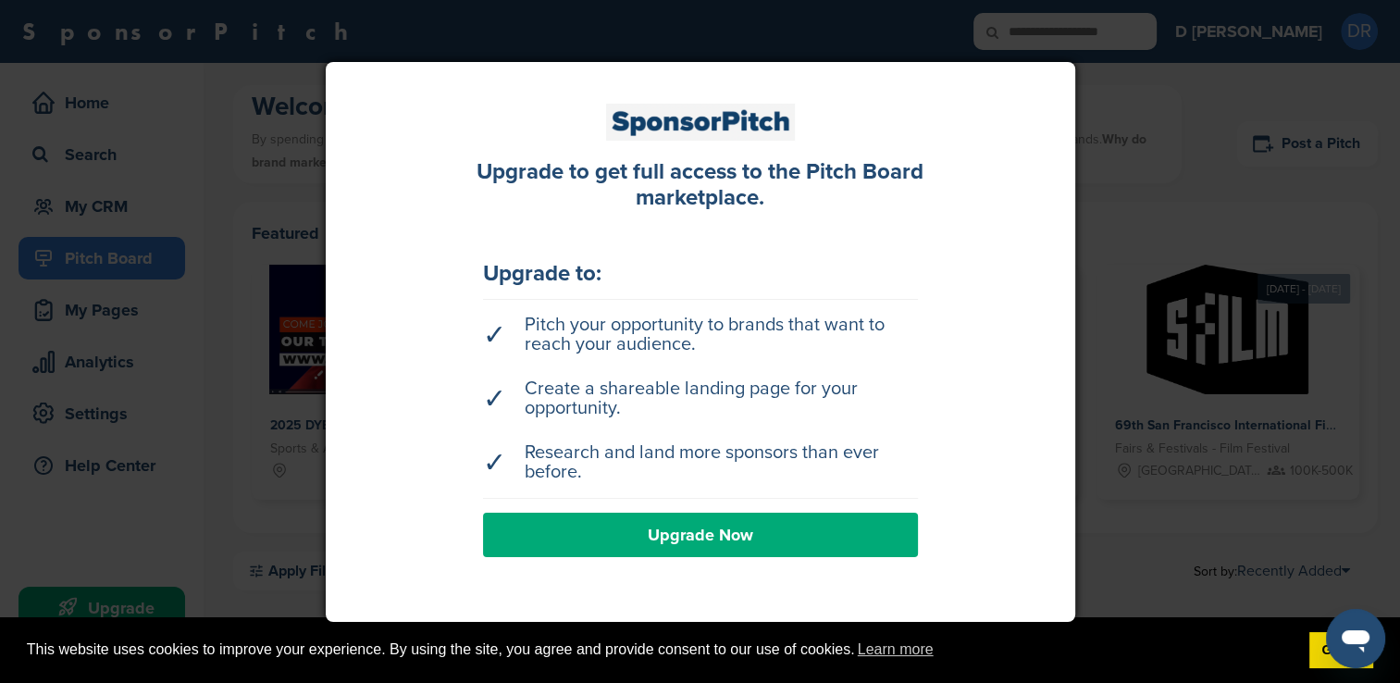
click at [1098, 186] on div at bounding box center [700, 341] width 1400 height 683
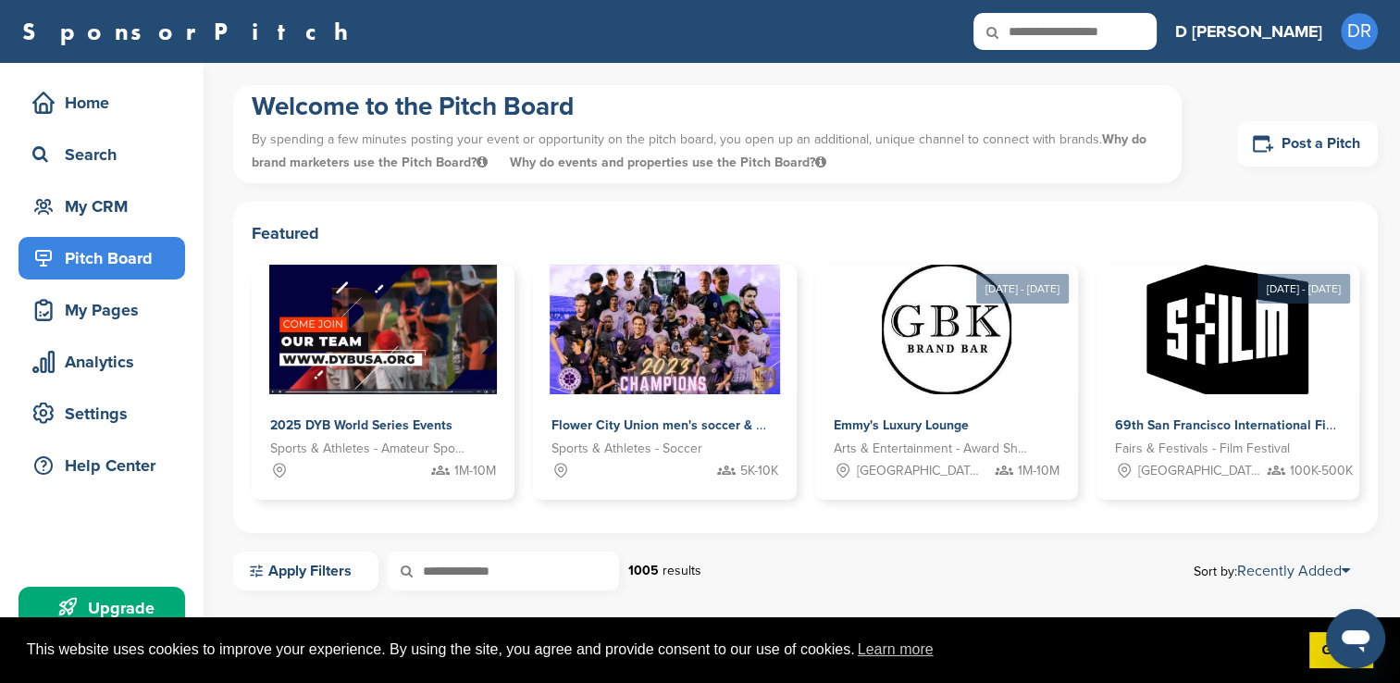
click at [1112, 30] on input "text" at bounding box center [1065, 31] width 183 height 37
type input "******"
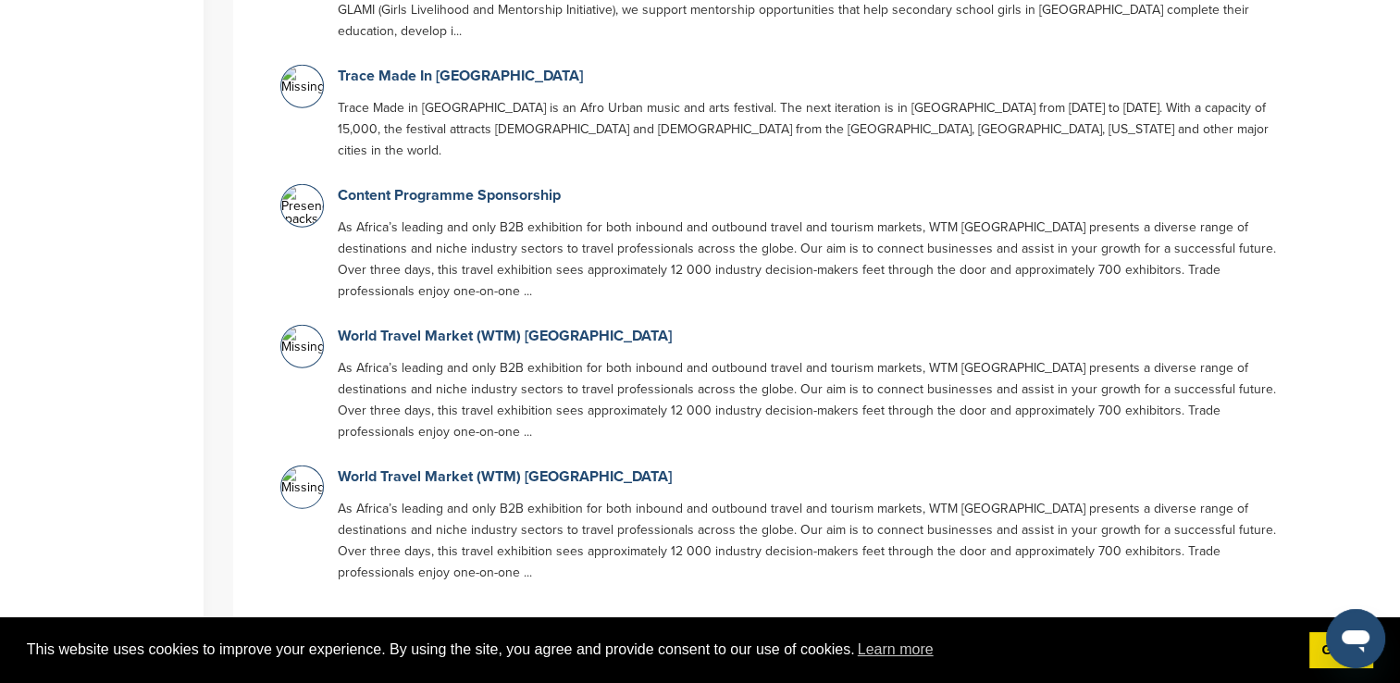
scroll to position [4720, 0]
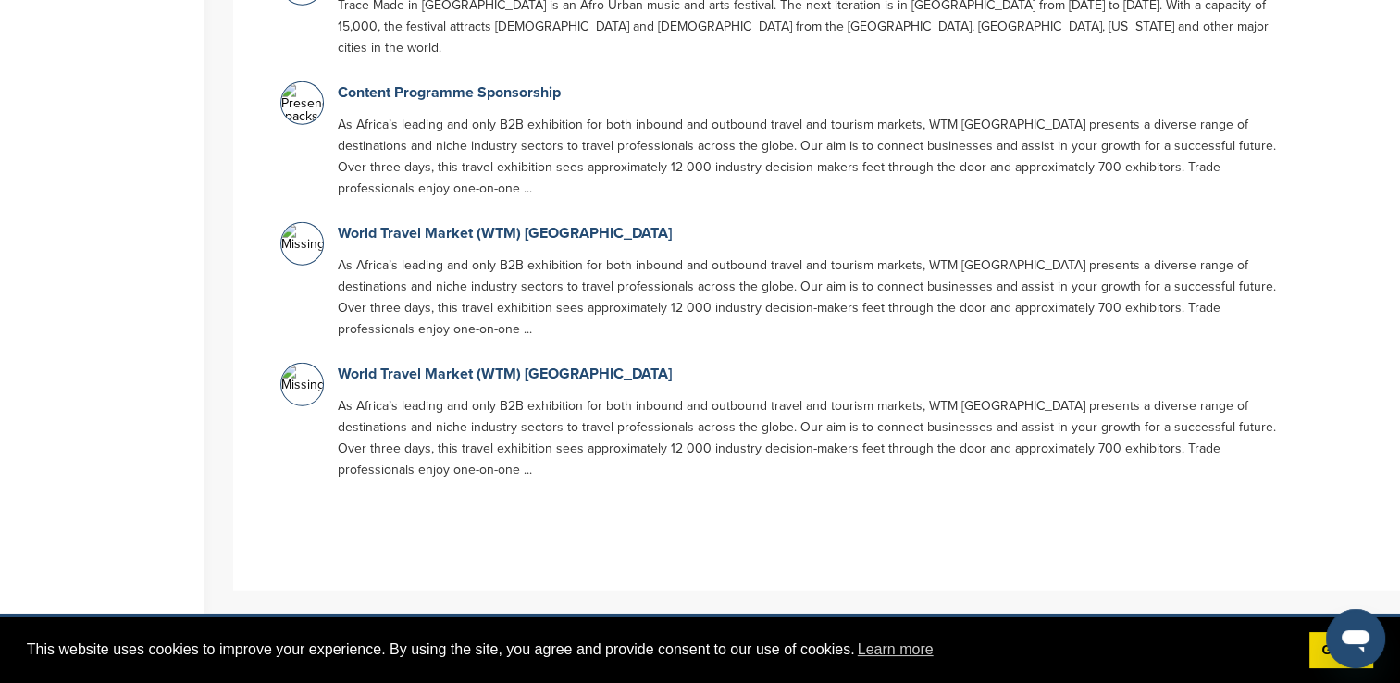
click at [865, 681] on link "Pricing" at bounding box center [932, 688] width 137 height 15
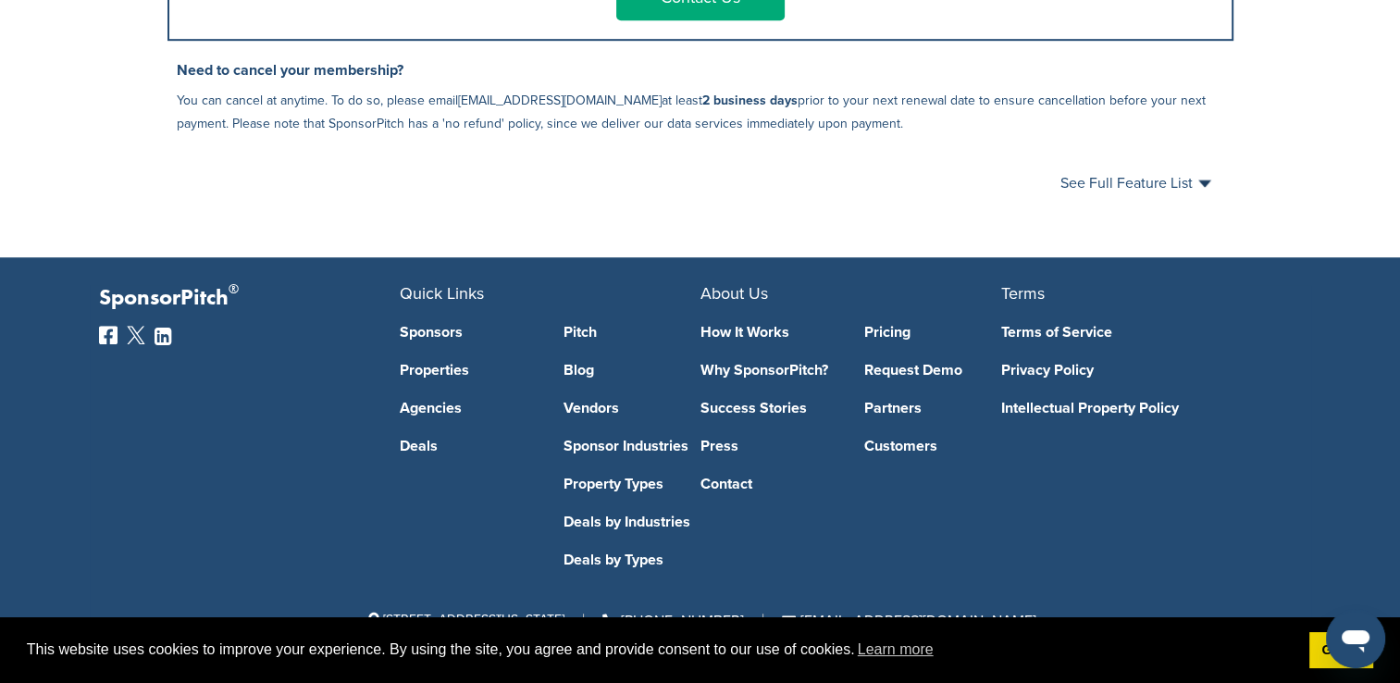
scroll to position [1219, 0]
click at [1358, 644] on icon "Open messaging window" at bounding box center [1355, 638] width 33 height 33
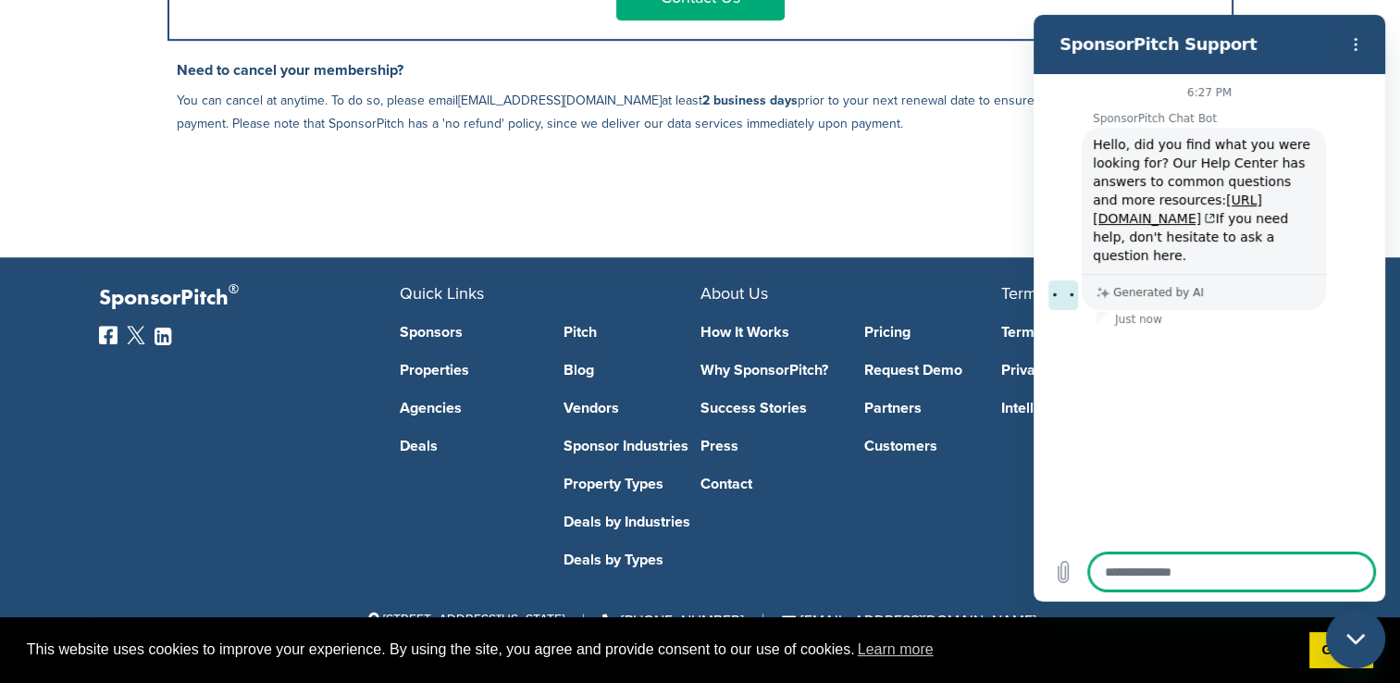
click at [1359, 637] on icon "Close messaging window" at bounding box center [1356, 639] width 19 height 12
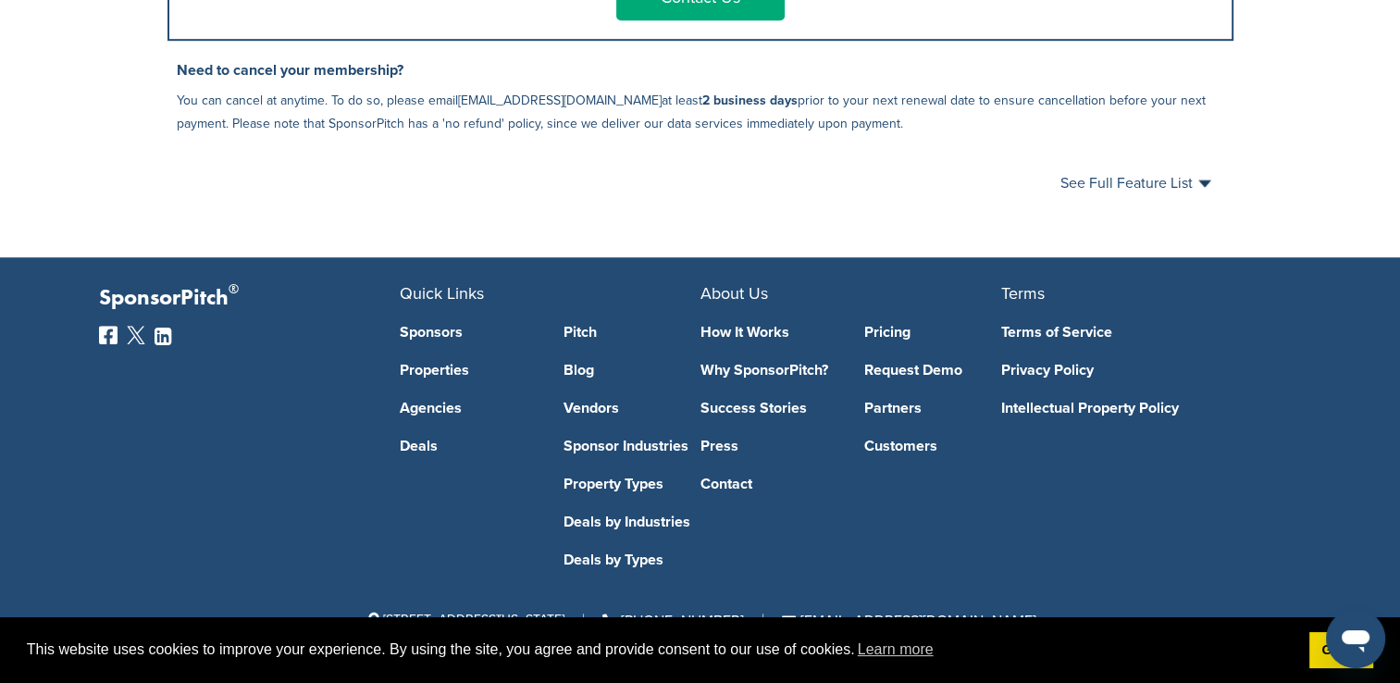
click at [1356, 638] on icon "Open messaging window" at bounding box center [1356, 641] width 28 height 22
type textarea "*"
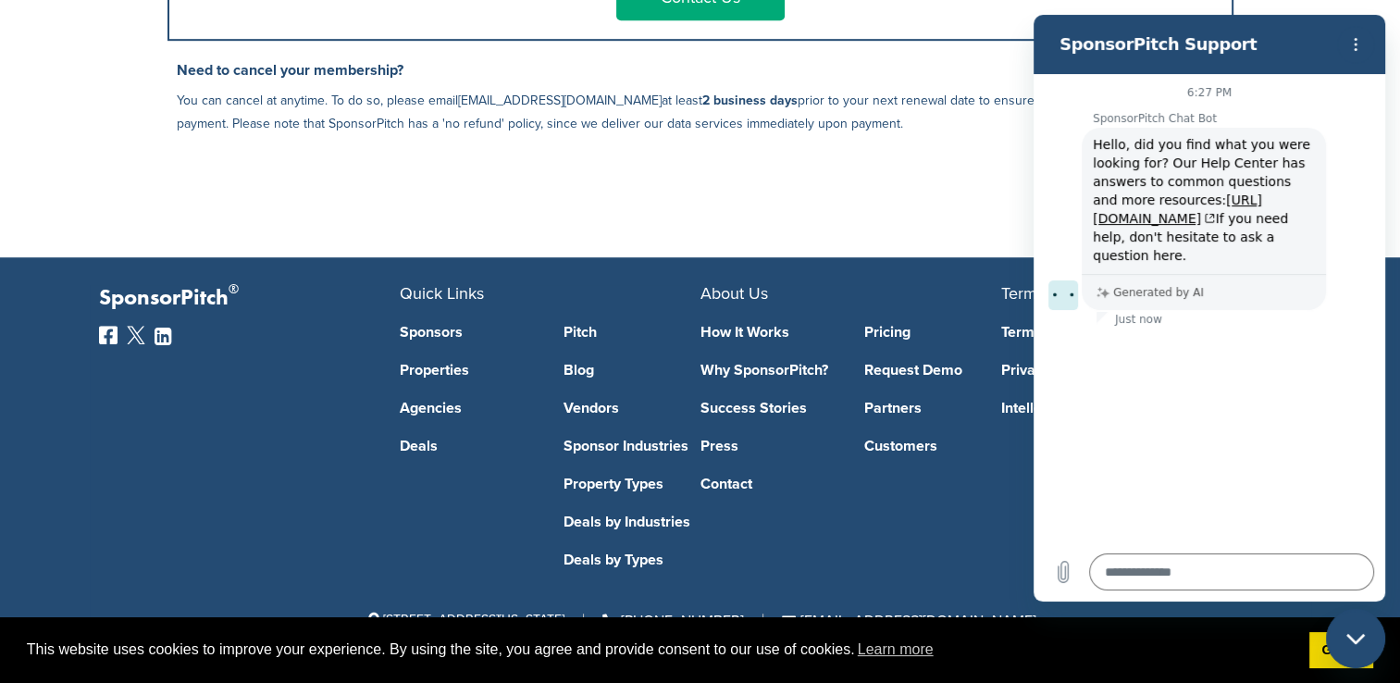
drag, startPoint x: 1398, startPoint y: 93, endPoint x: 1385, endPoint y: 87, distance: 13.7
click at [1351, 50] on icon "Options menu" at bounding box center [1355, 44] width 15 height 15
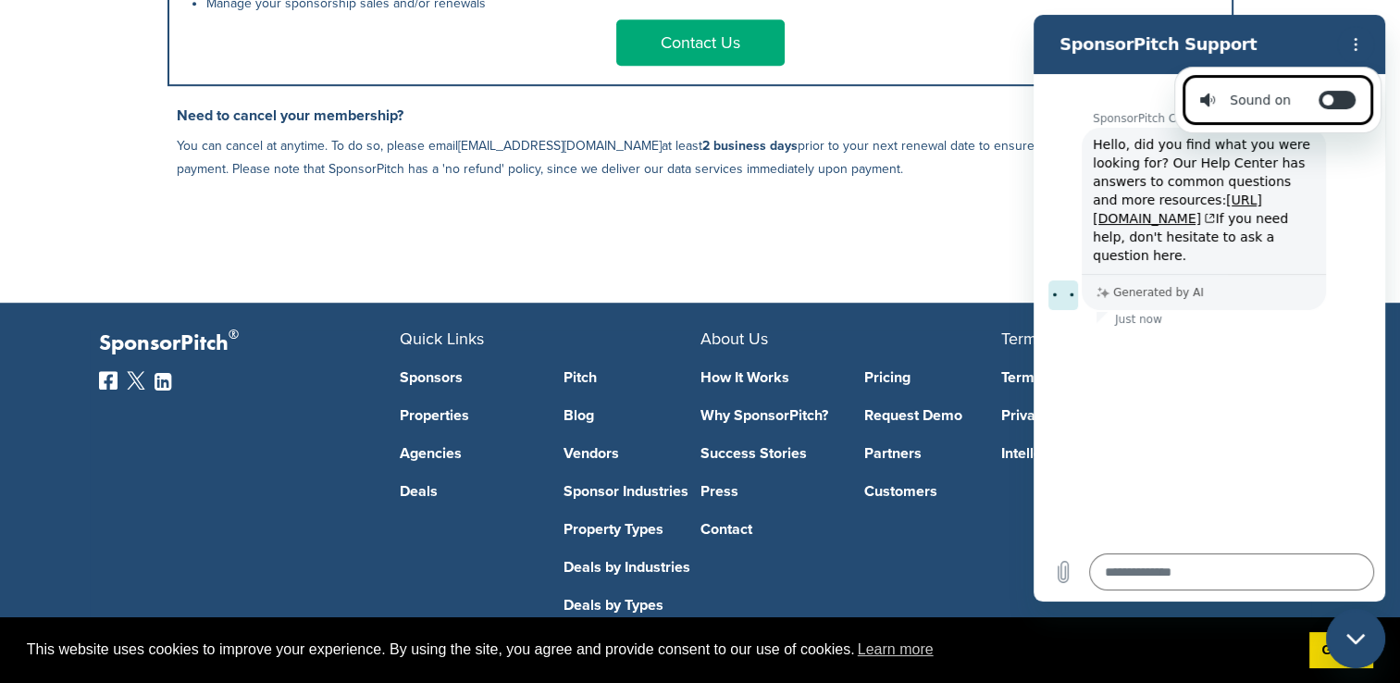
scroll to position [1219, 0]
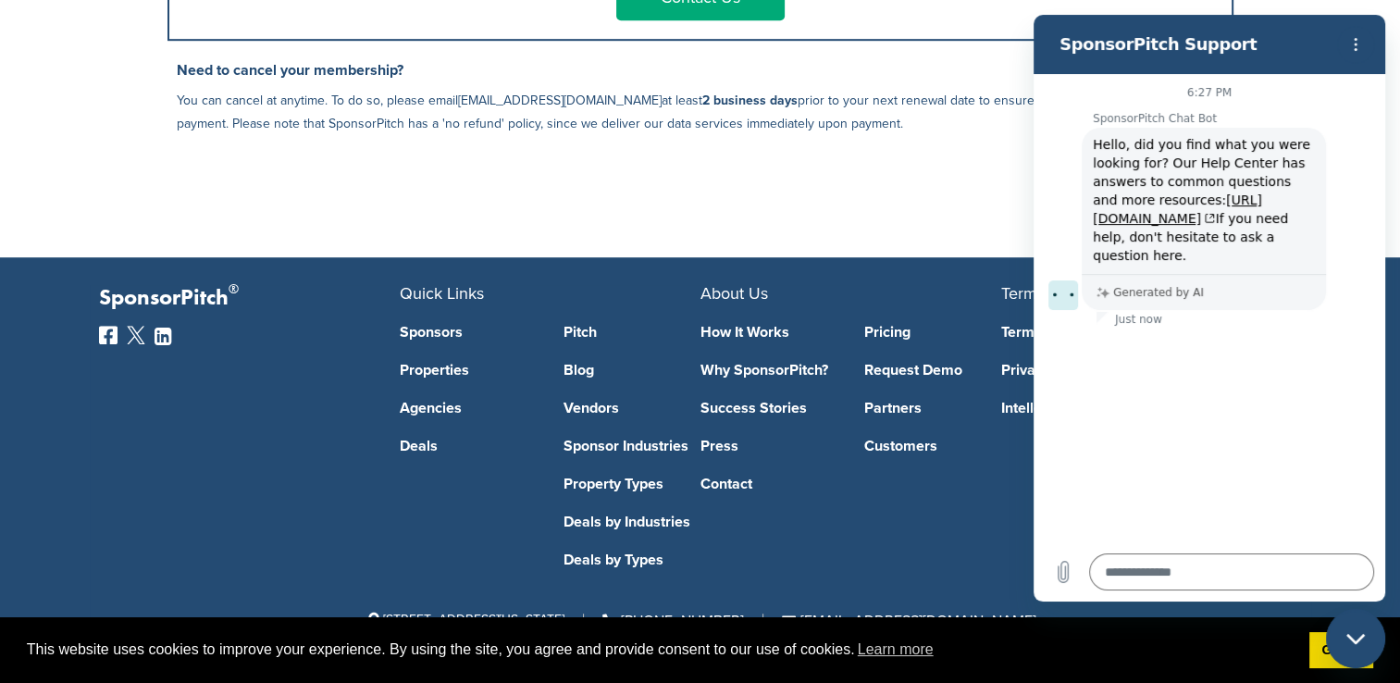
click at [164, 337] on icon at bounding box center [163, 336] width 17 height 15
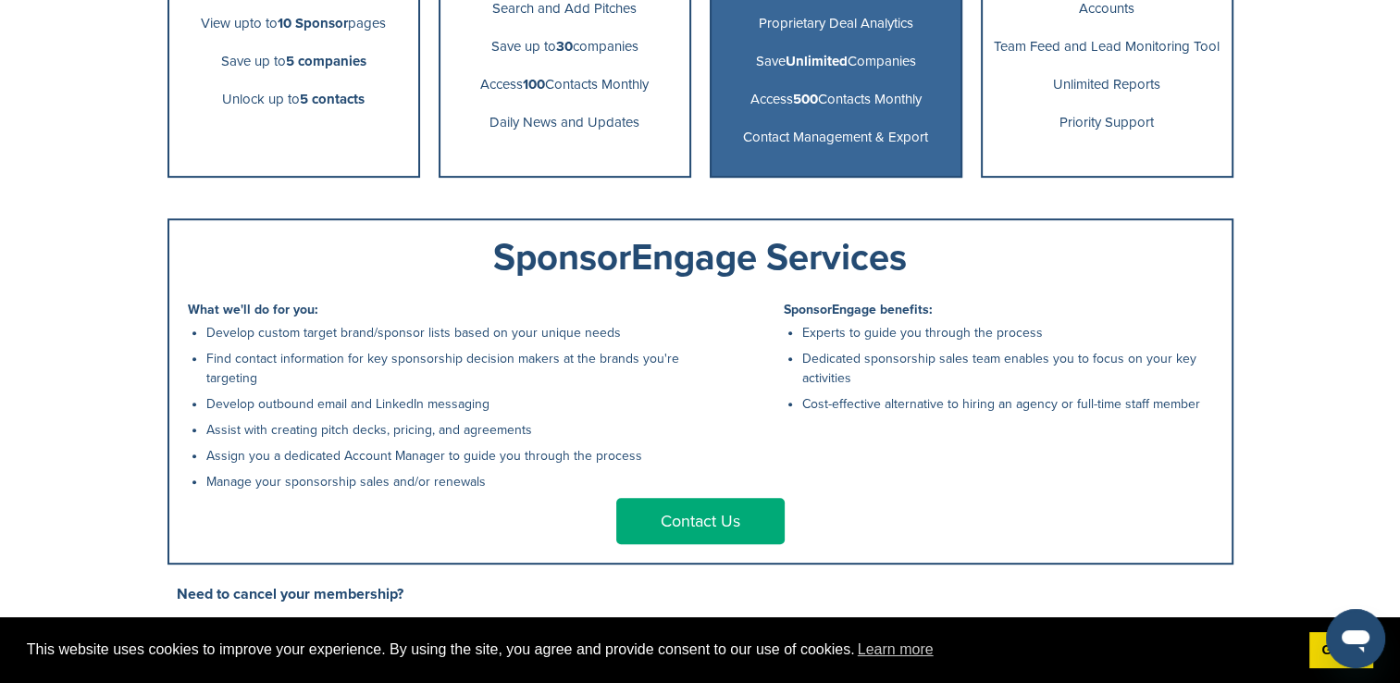
scroll to position [740, 0]
